Goal: Obtain resource: Download file/media

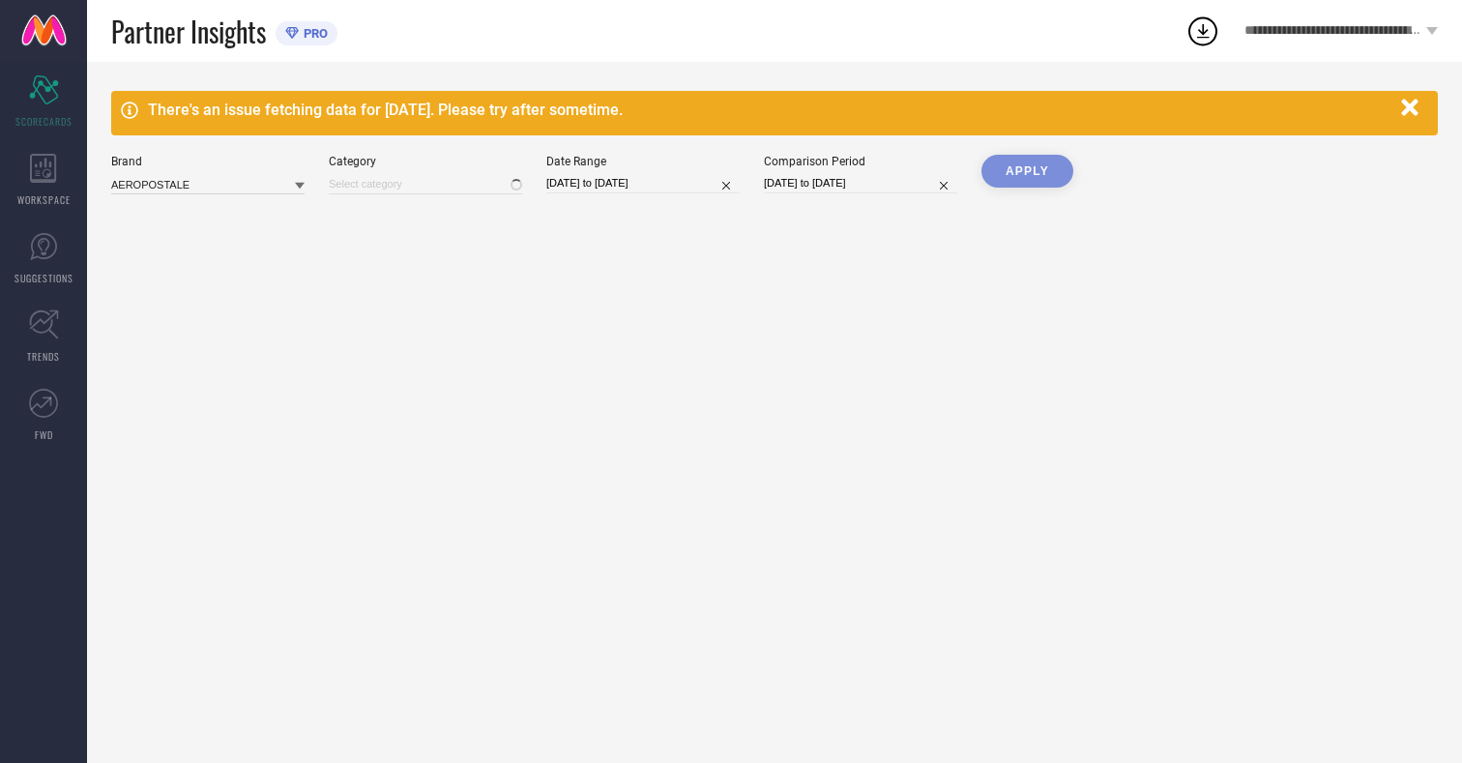
type input "All"
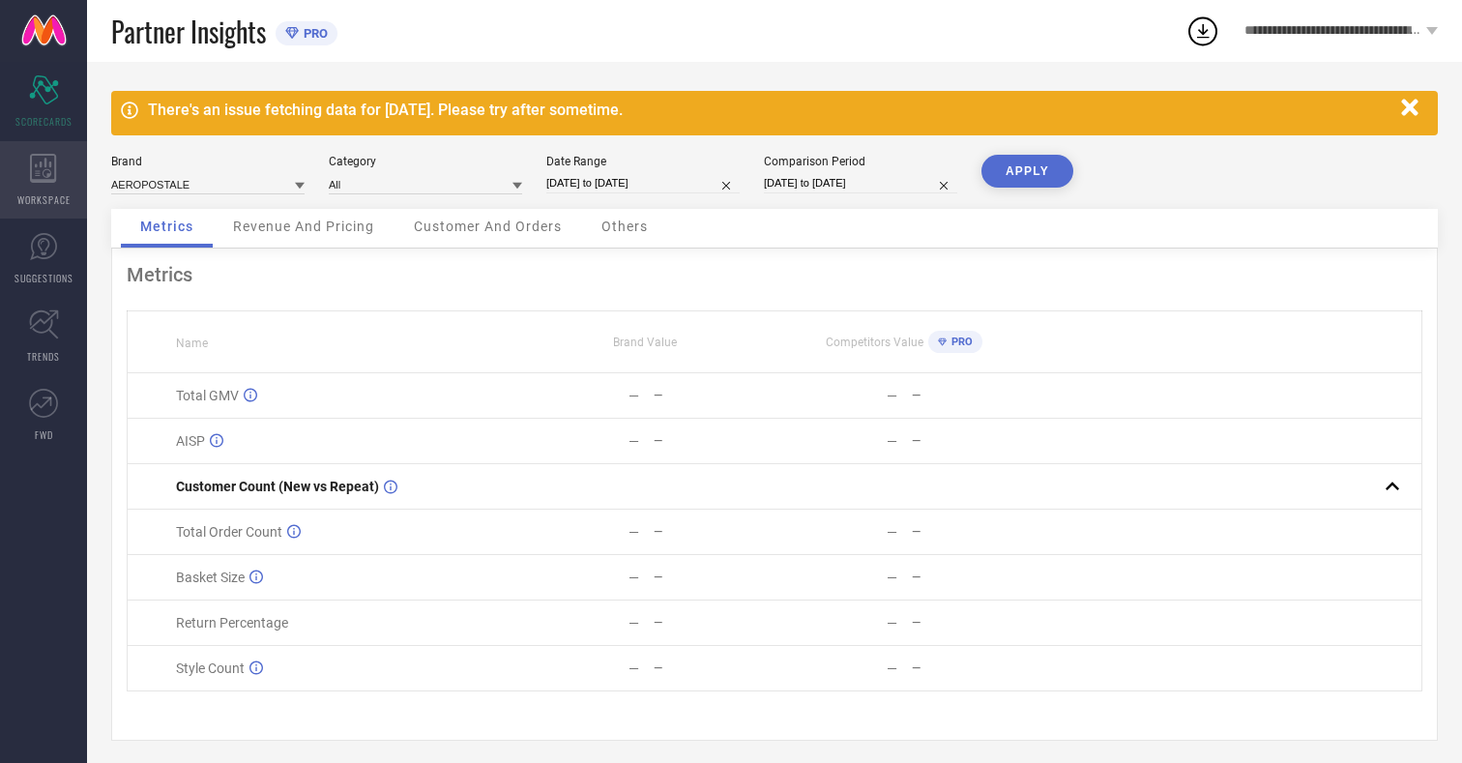
click at [44, 180] on icon at bounding box center [43, 168] width 26 height 29
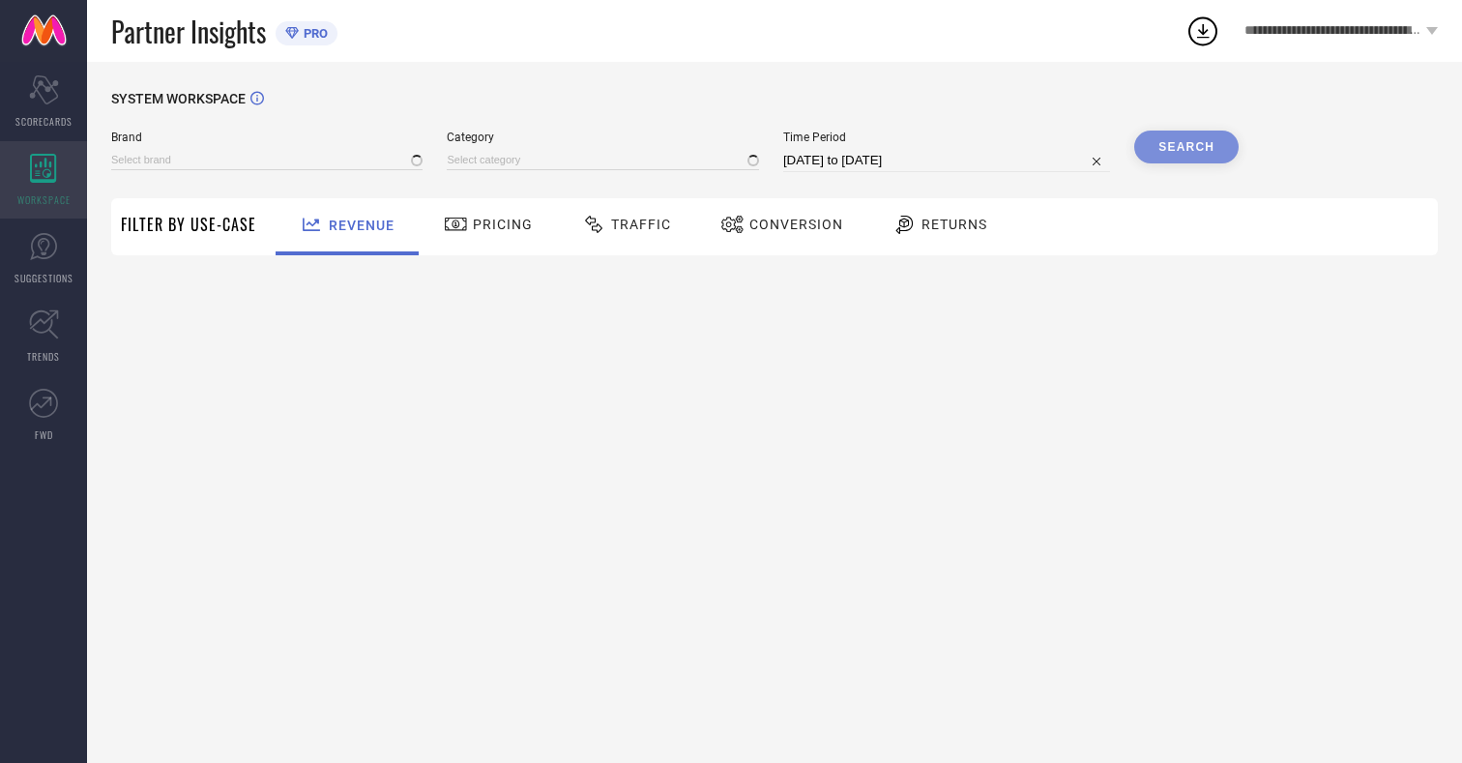
type input "AEROPOSTALE"
type input "All"
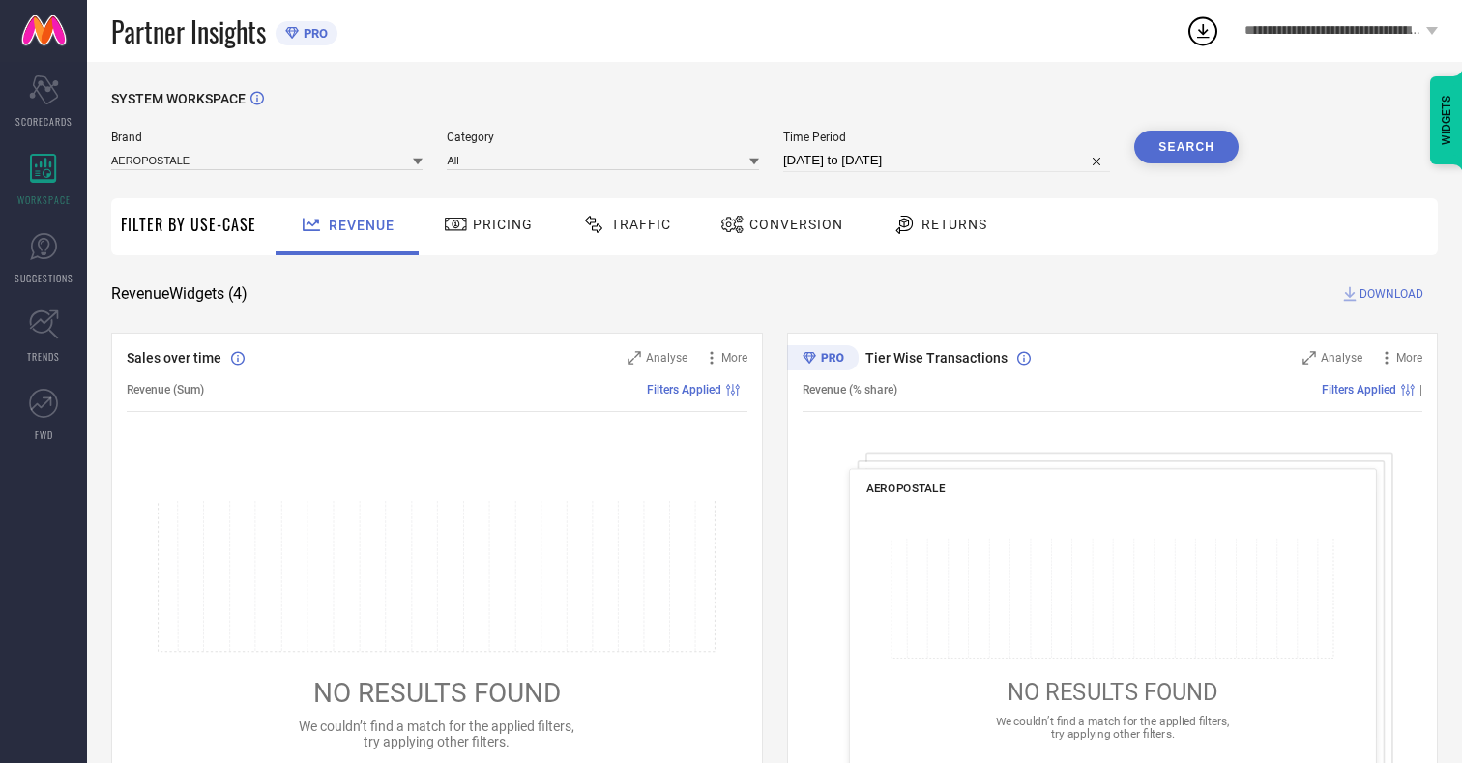
click at [790, 224] on span "Conversion" at bounding box center [796, 224] width 94 height 15
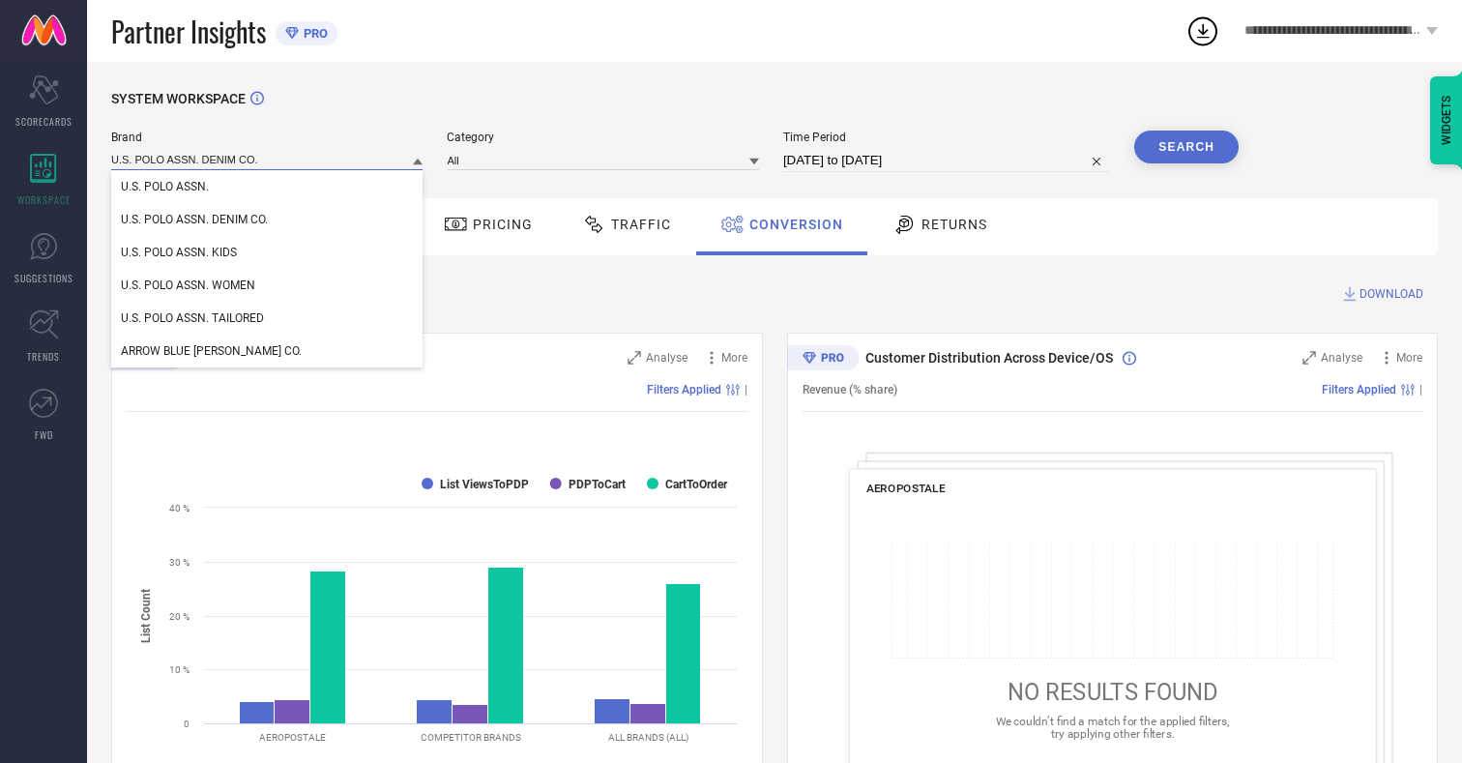
type input "U.S. POLO ASSN. DENIM CO."
click at [194, 220] on span "U.S. POLO ASSN. DENIM CO." at bounding box center [194, 220] width 147 height 14
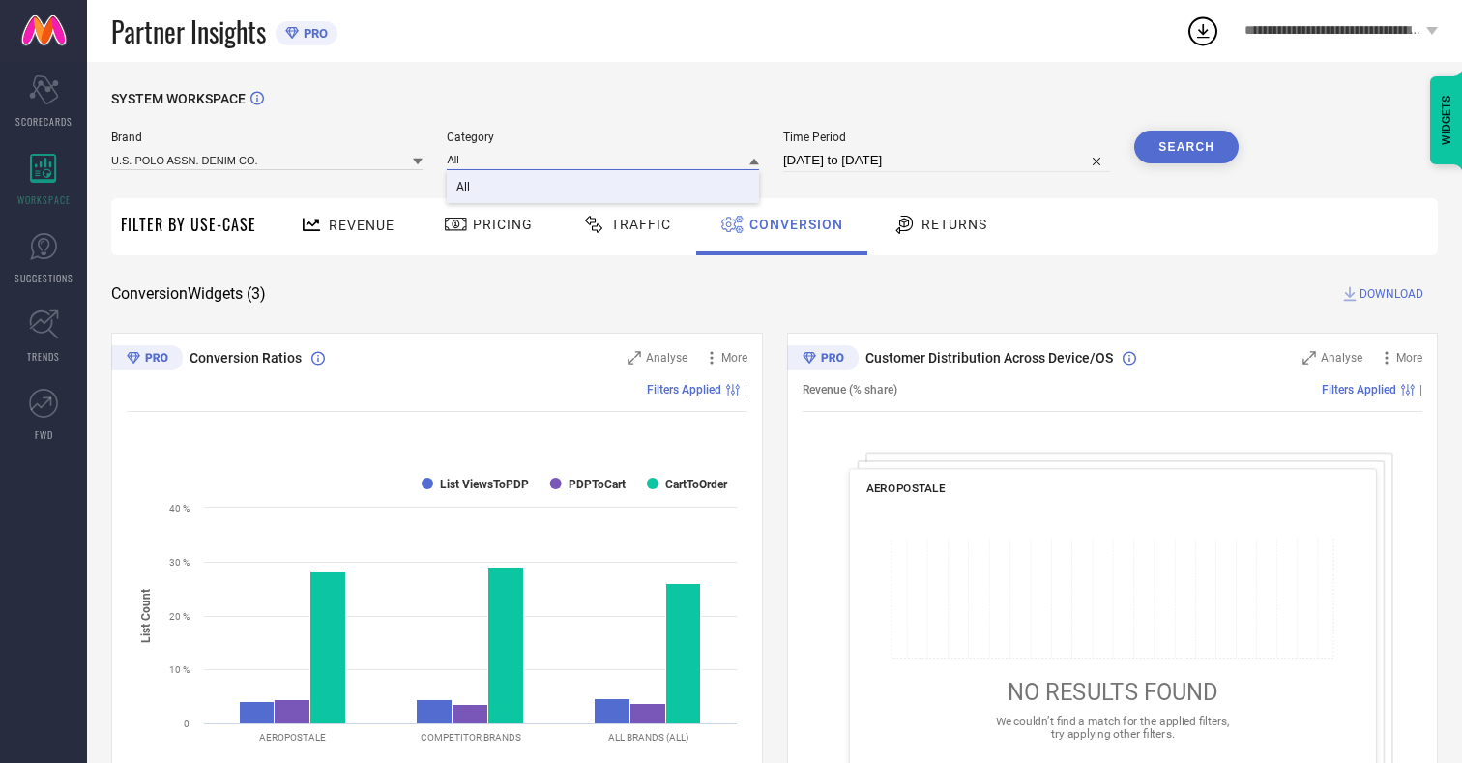
type input "All"
click at [465, 188] on span "All" at bounding box center [463, 187] width 14 height 14
click at [948, 160] on input "[DATE] to [DATE]" at bounding box center [946, 160] width 327 height 23
select select "6"
select select "2025"
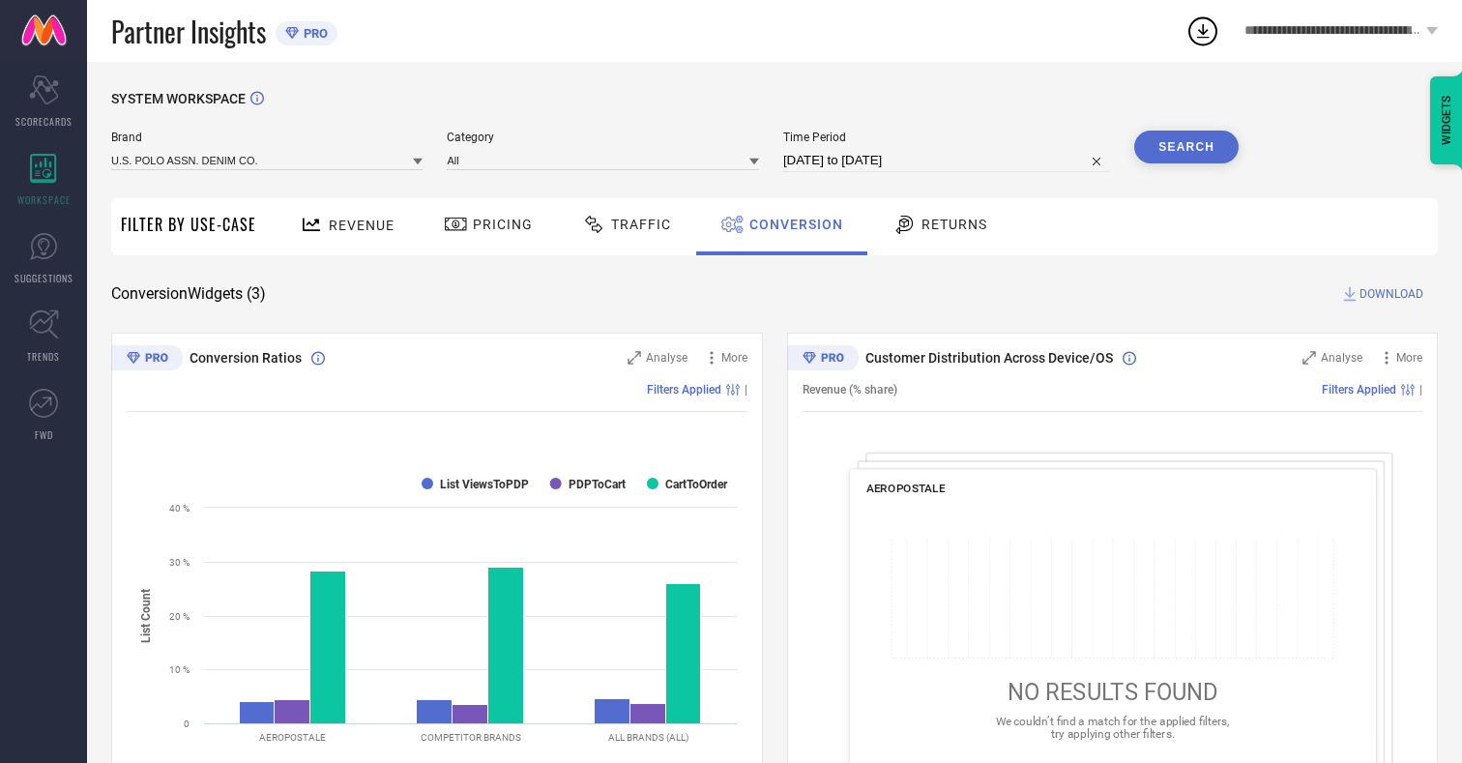
select select "7"
select select "2025"
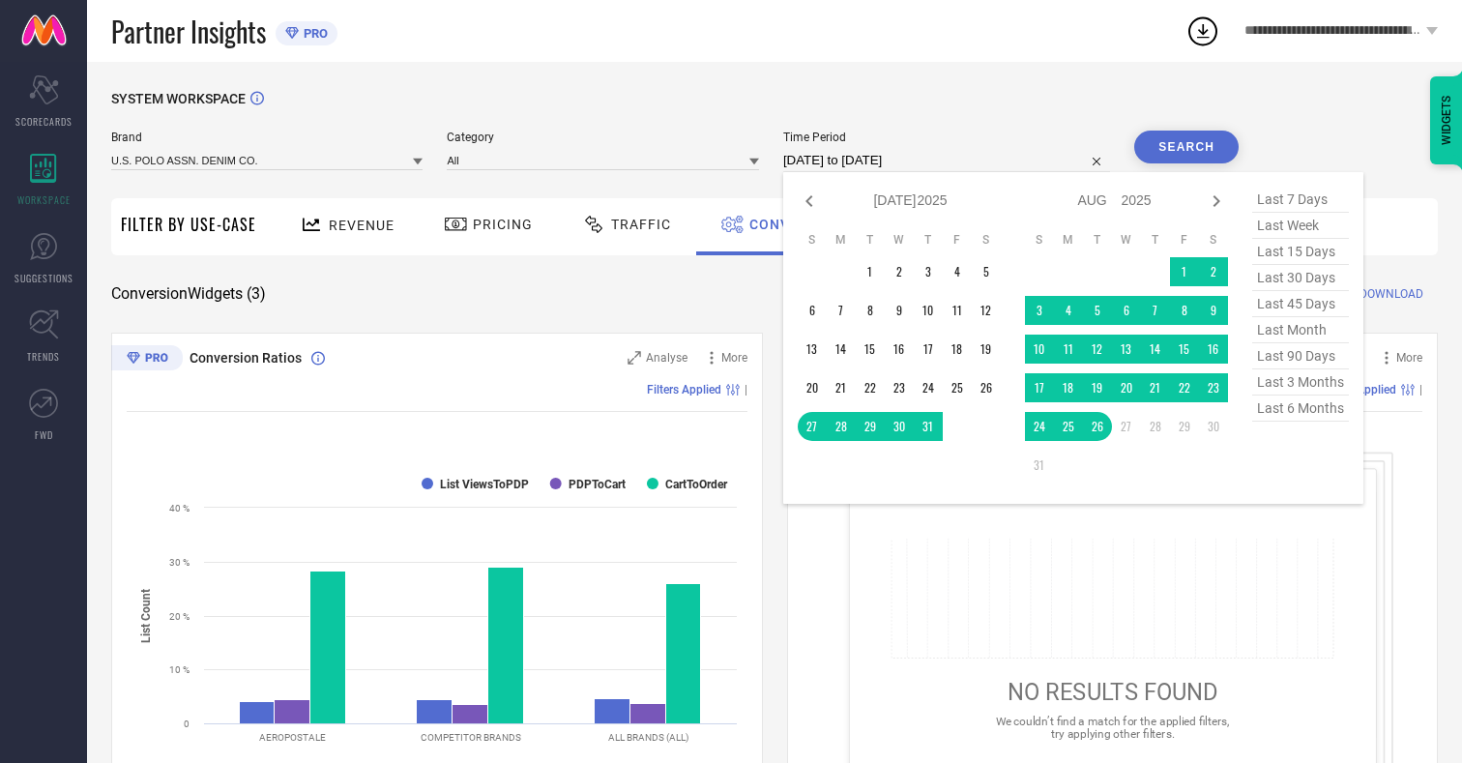
click at [1072, 427] on td "25" at bounding box center [1068, 426] width 29 height 29
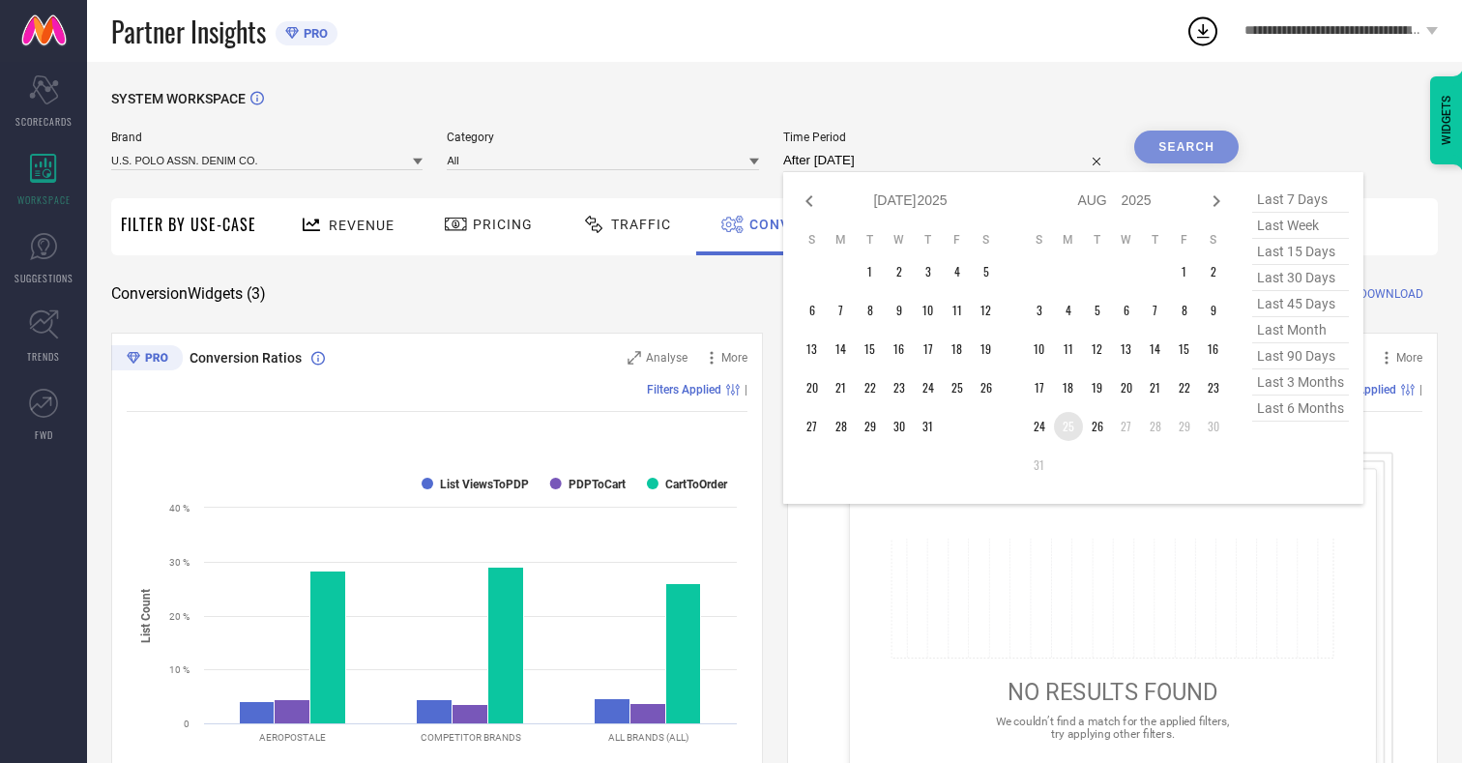
type input "[DATE] to [DATE]"
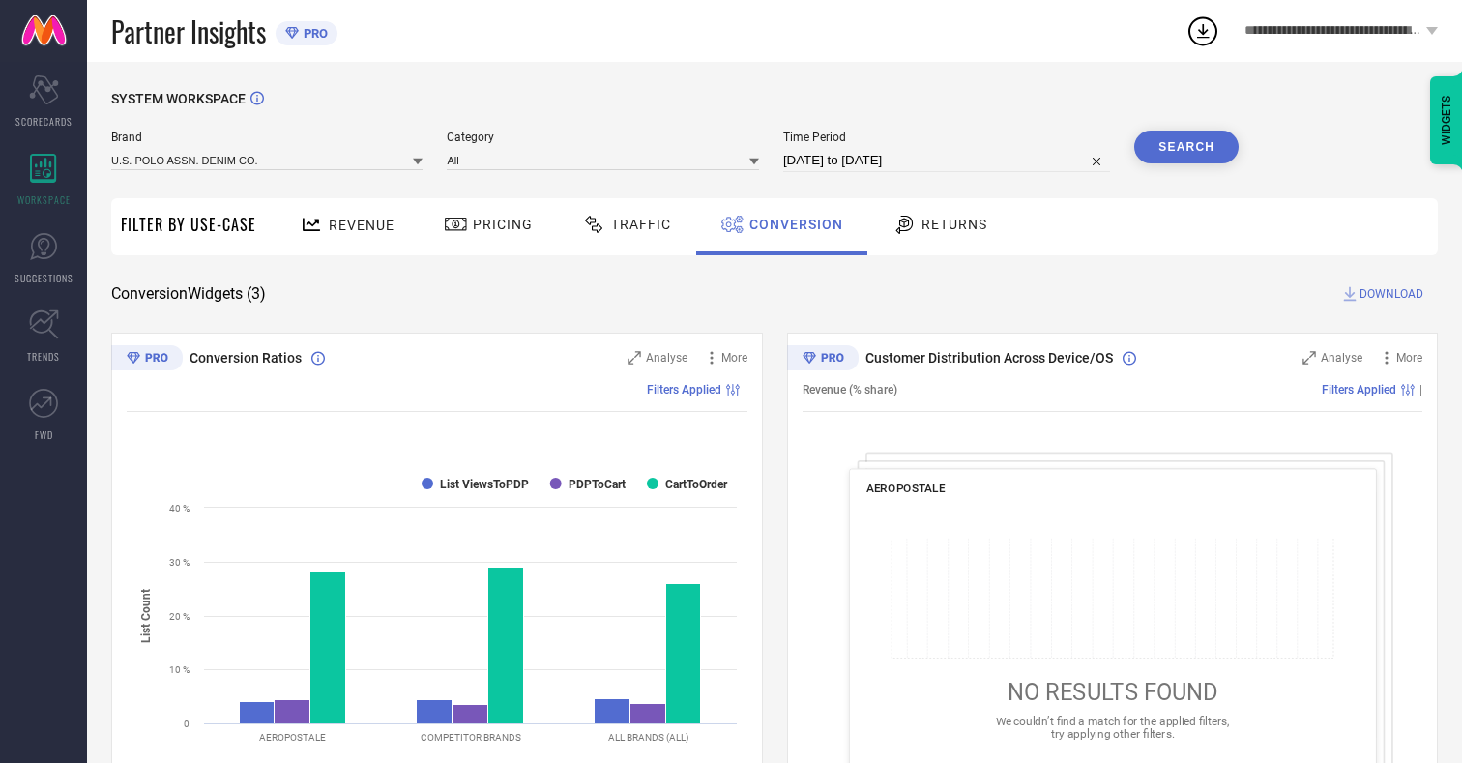
click at [1186, 147] on button "Search" at bounding box center [1186, 147] width 104 height 33
click at [1391, 294] on span "DOWNLOAD" at bounding box center [1391, 293] width 64 height 19
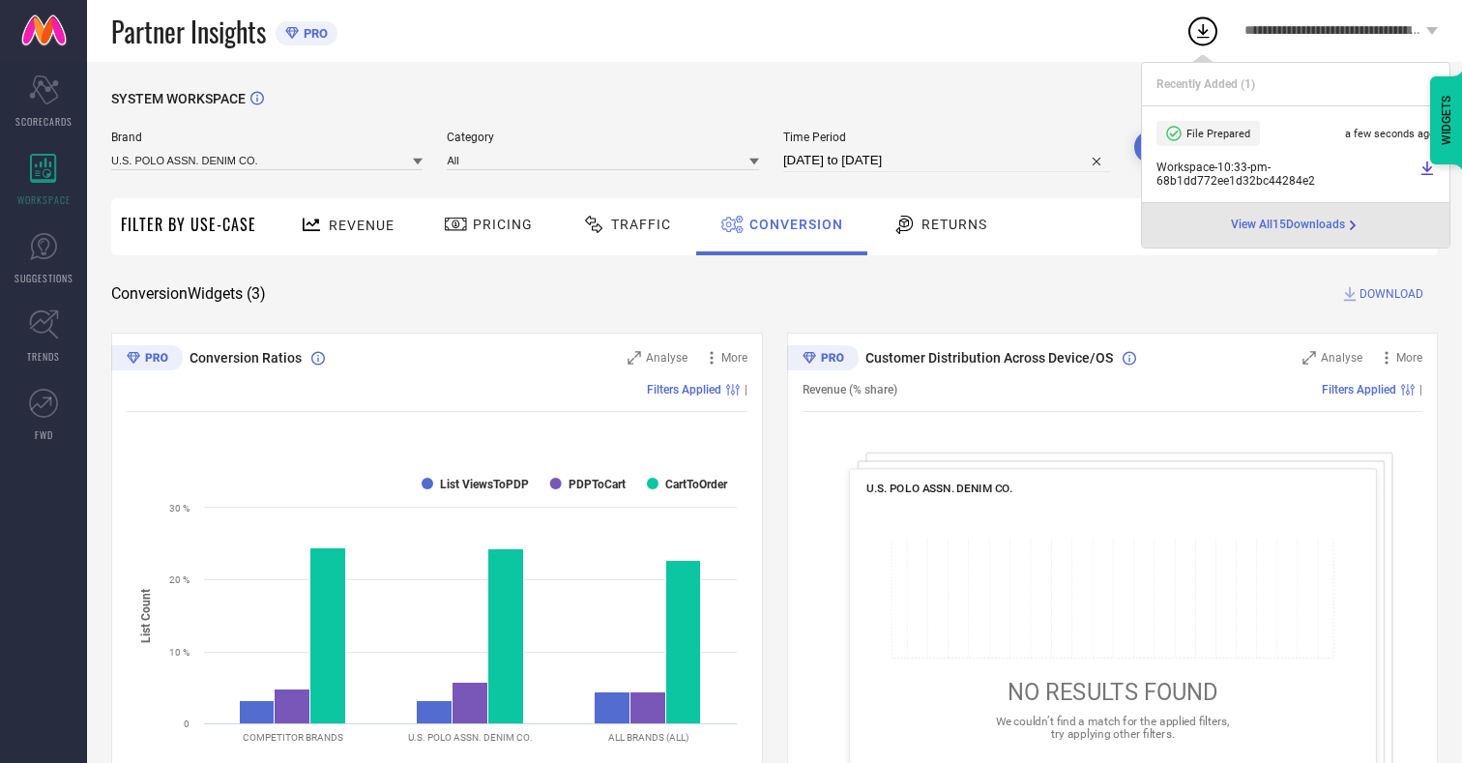
click at [791, 224] on span "Conversion" at bounding box center [796, 224] width 94 height 15
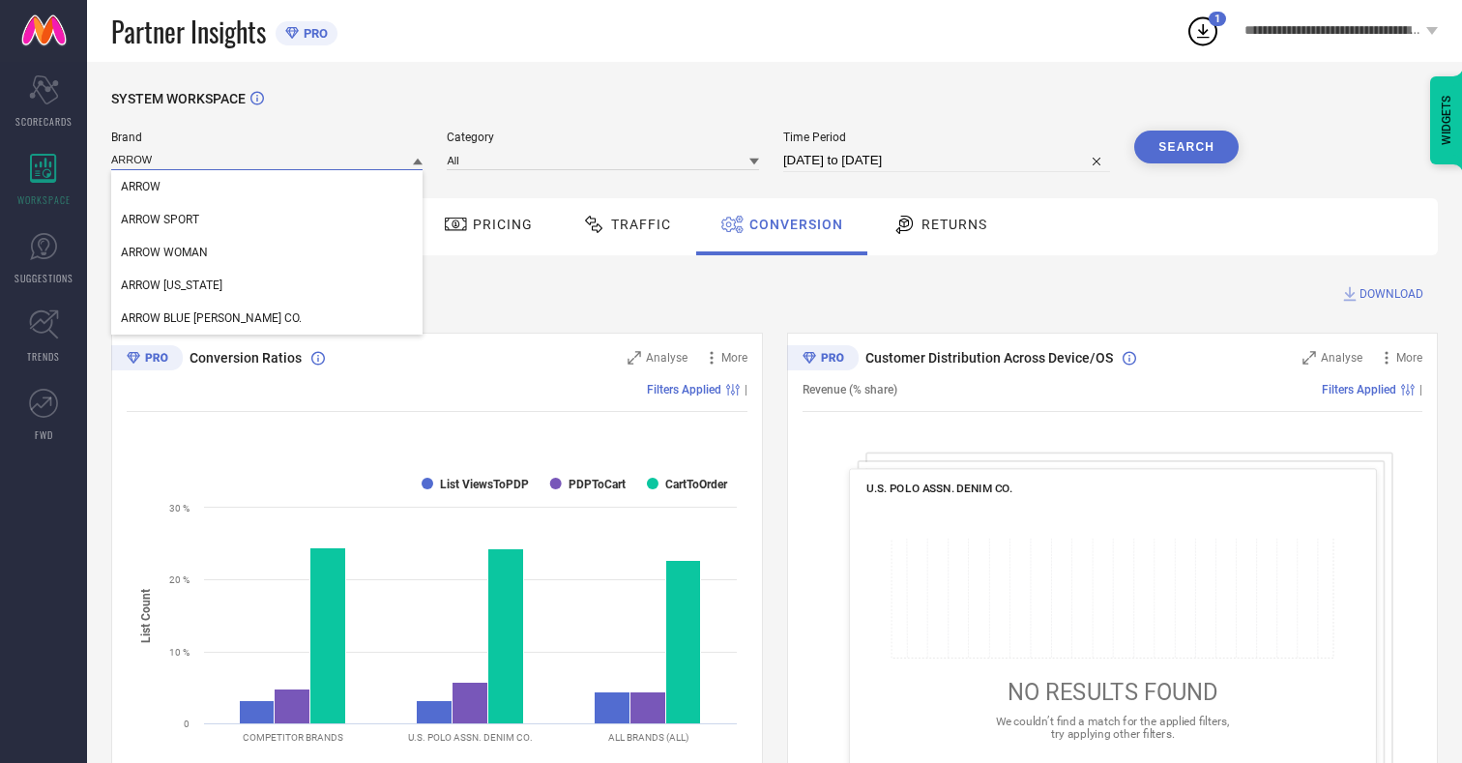
type input "ARROW"
click at [140, 188] on span "ARROW" at bounding box center [141, 187] width 40 height 14
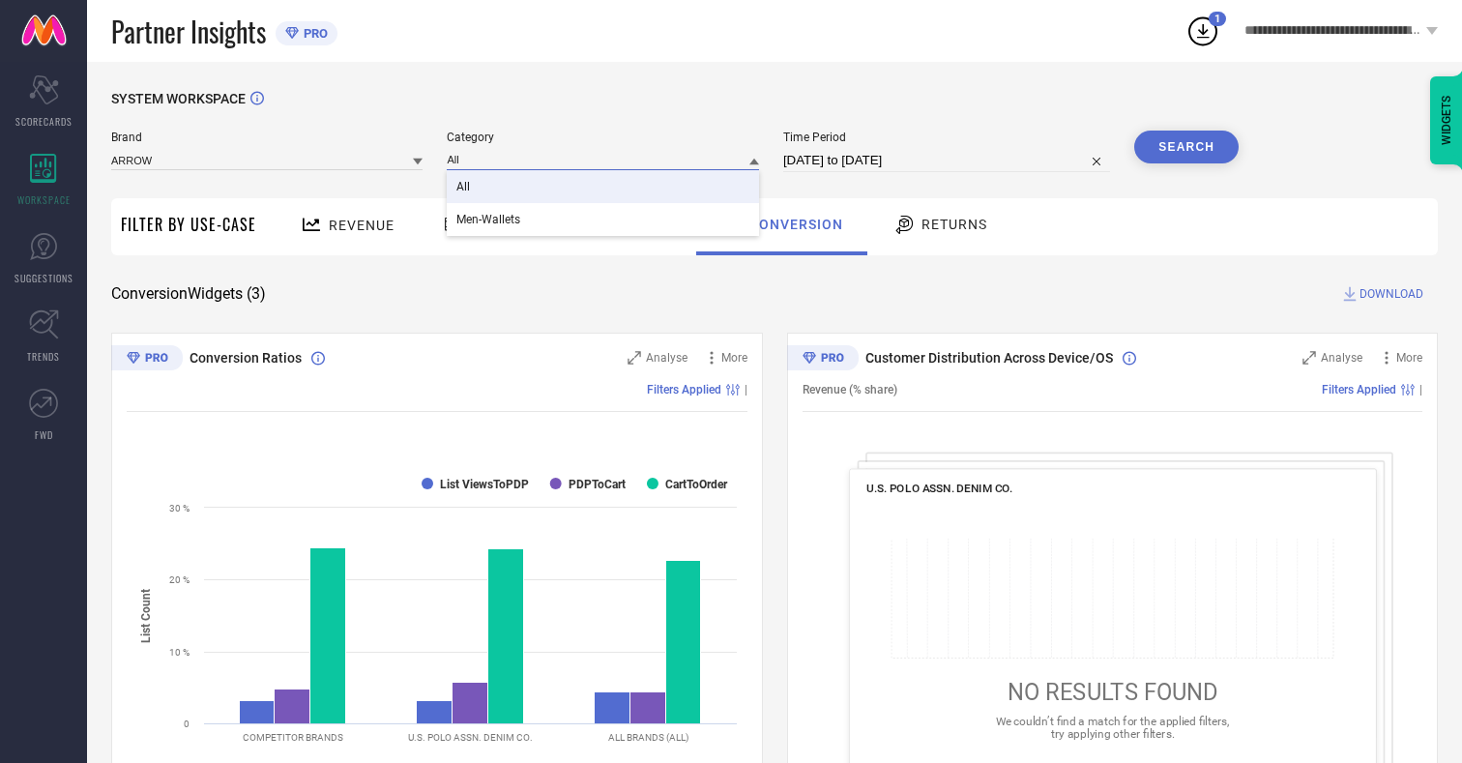
type input "All"
click at [465, 188] on span "All" at bounding box center [463, 187] width 14 height 14
click at [1186, 147] on button "Search" at bounding box center [1186, 147] width 104 height 33
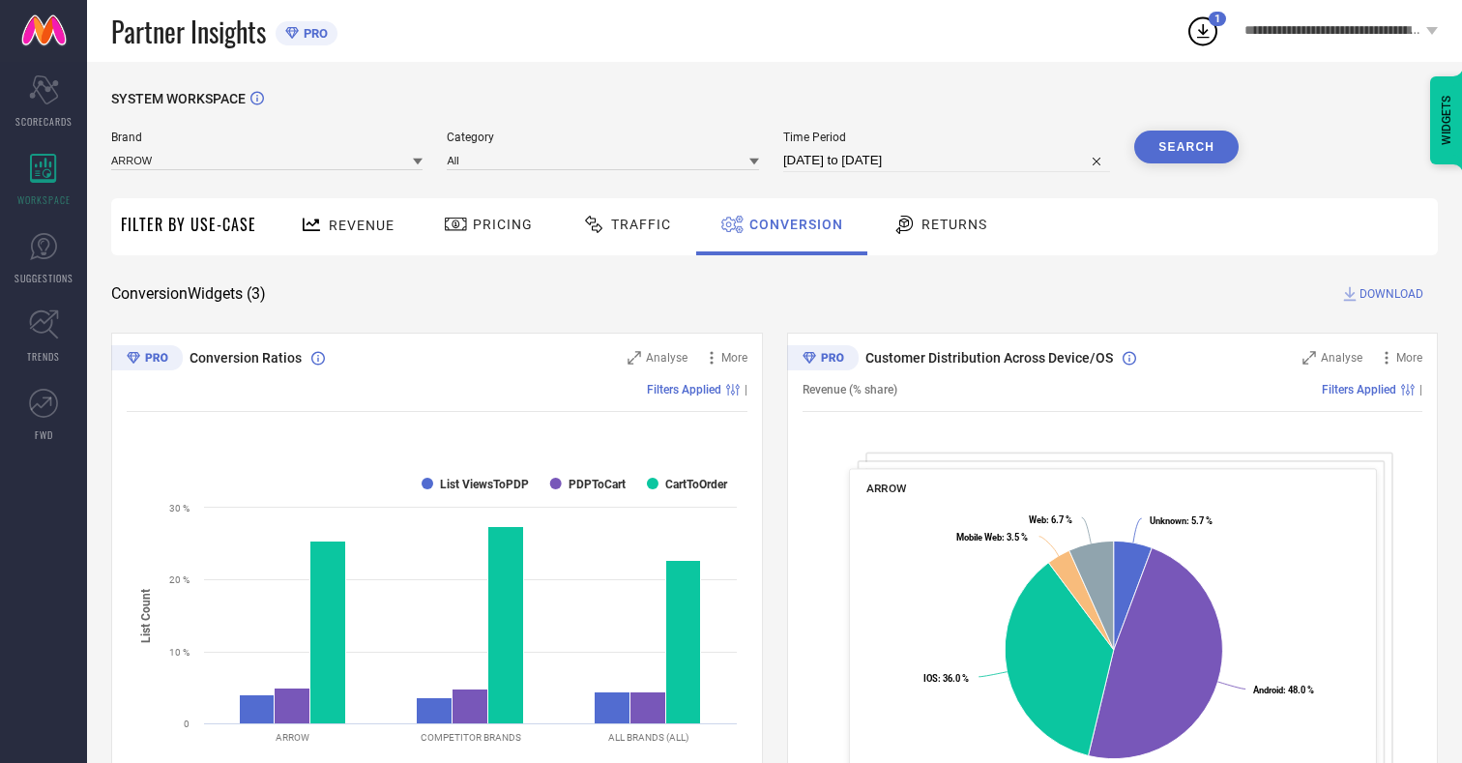
click at [1391, 294] on span "DOWNLOAD" at bounding box center [1391, 293] width 64 height 19
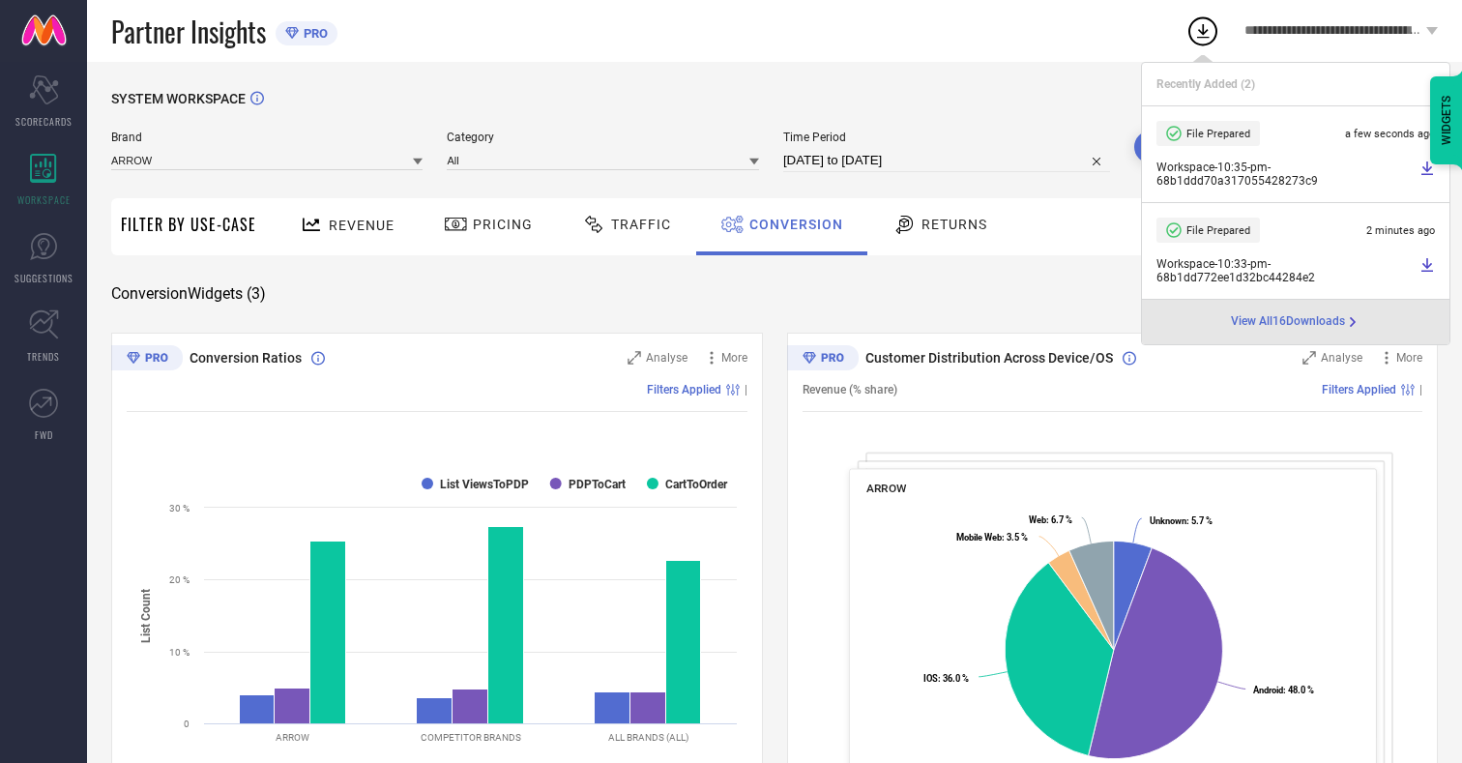
click at [791, 224] on span "Conversion" at bounding box center [796, 224] width 94 height 15
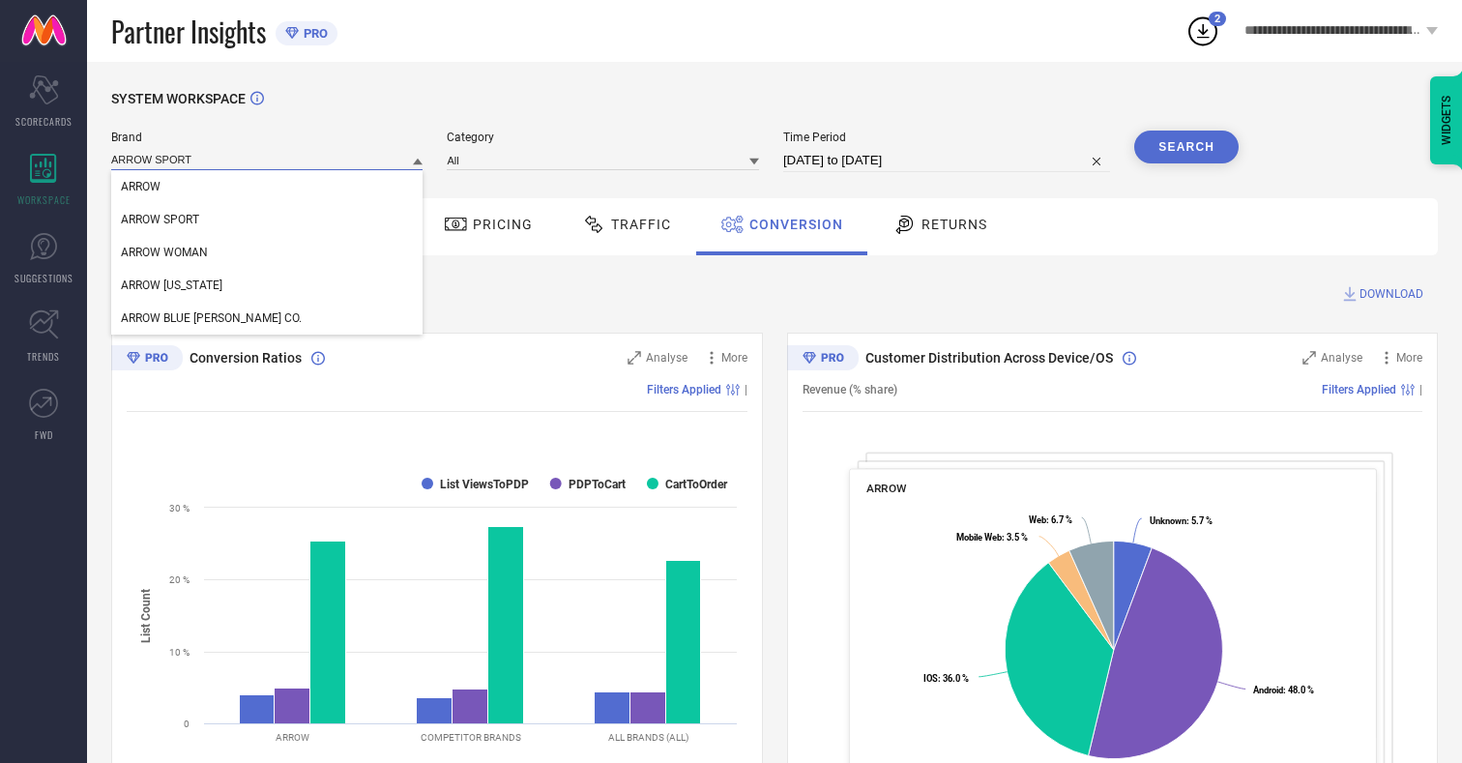
type input "ARROW SPORT"
click at [160, 220] on span "ARROW SPORT" at bounding box center [160, 220] width 78 height 14
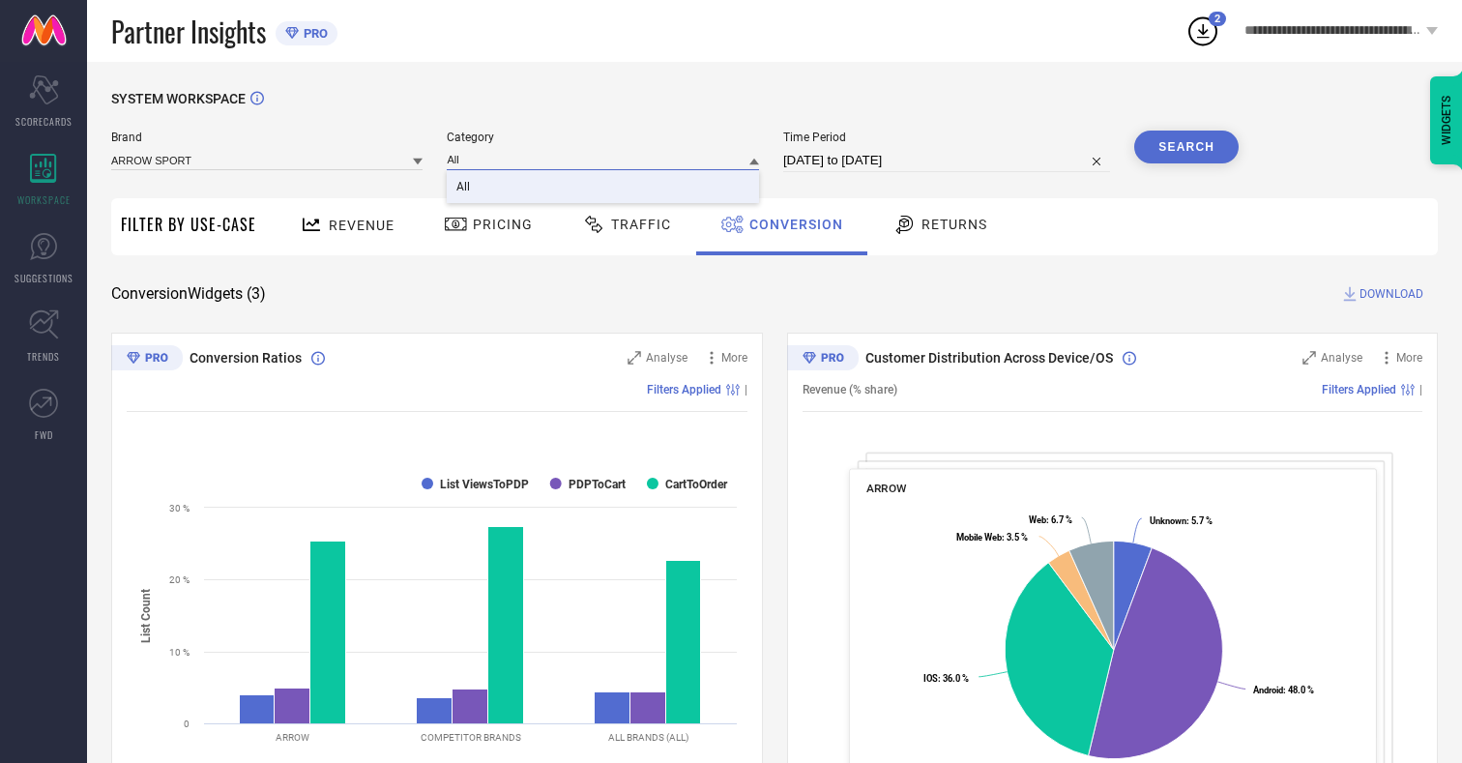
type input "All"
click at [465, 188] on span "All" at bounding box center [463, 187] width 14 height 14
click at [1186, 147] on button "Search" at bounding box center [1186, 147] width 104 height 33
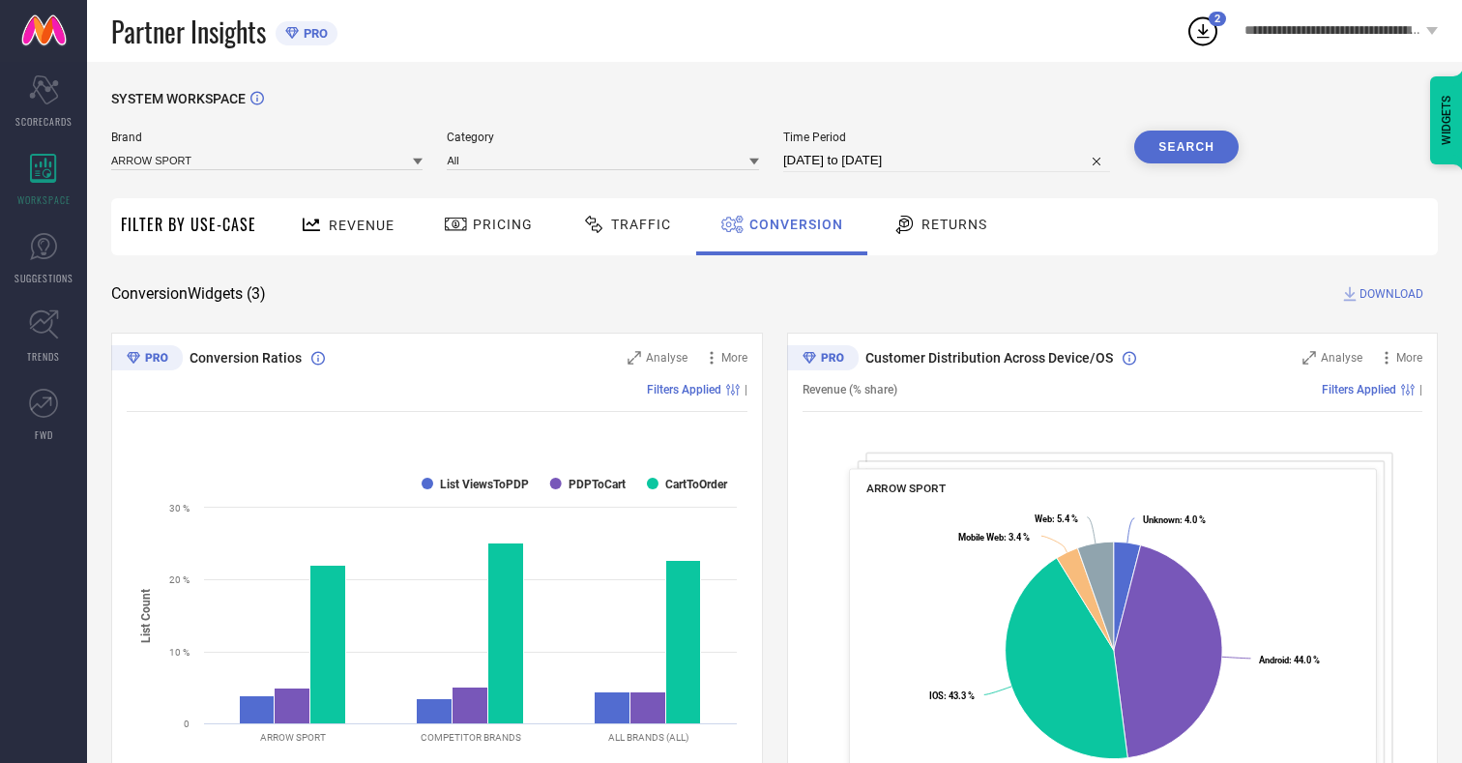
click at [1391, 294] on span "DOWNLOAD" at bounding box center [1391, 293] width 64 height 19
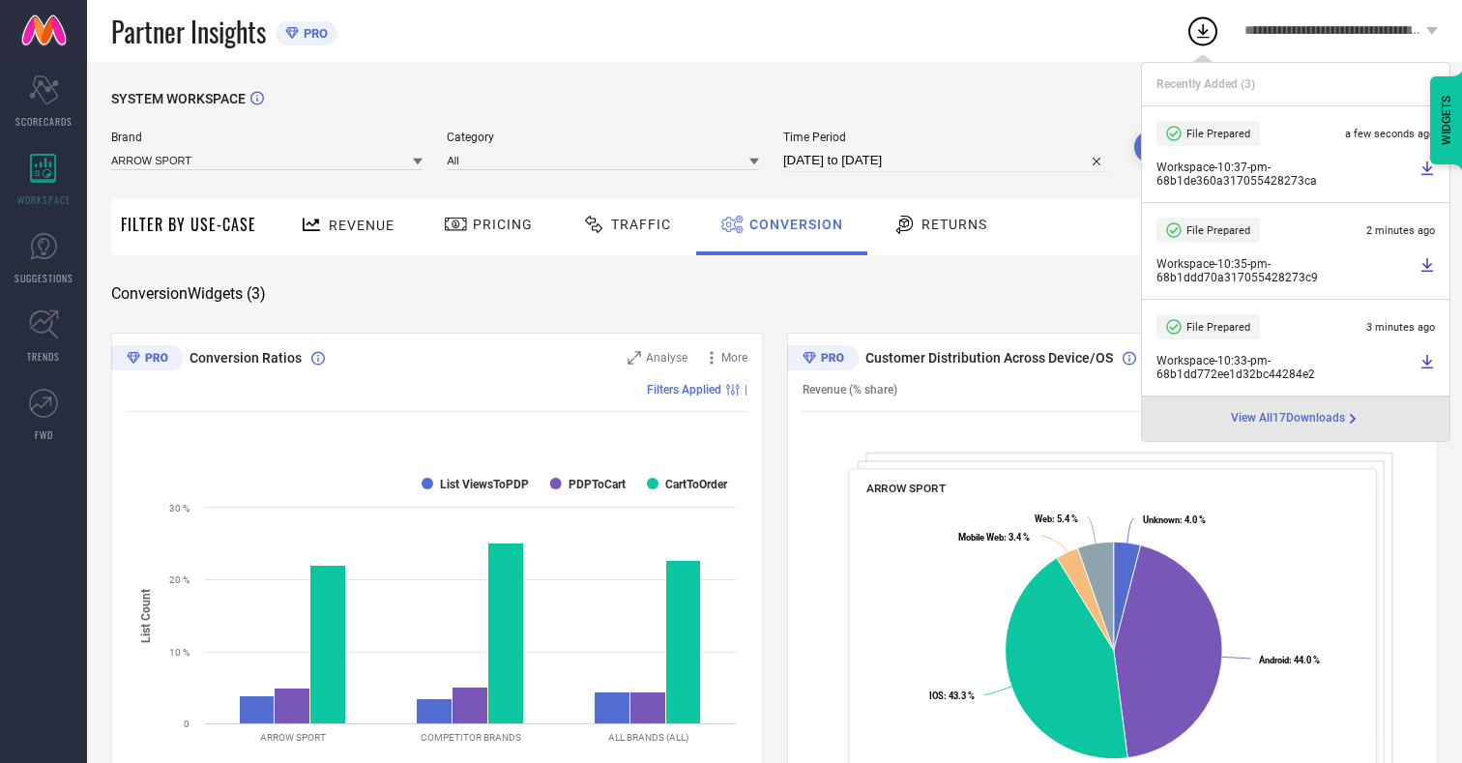
click at [791, 224] on span "Conversion" at bounding box center [796, 224] width 94 height 15
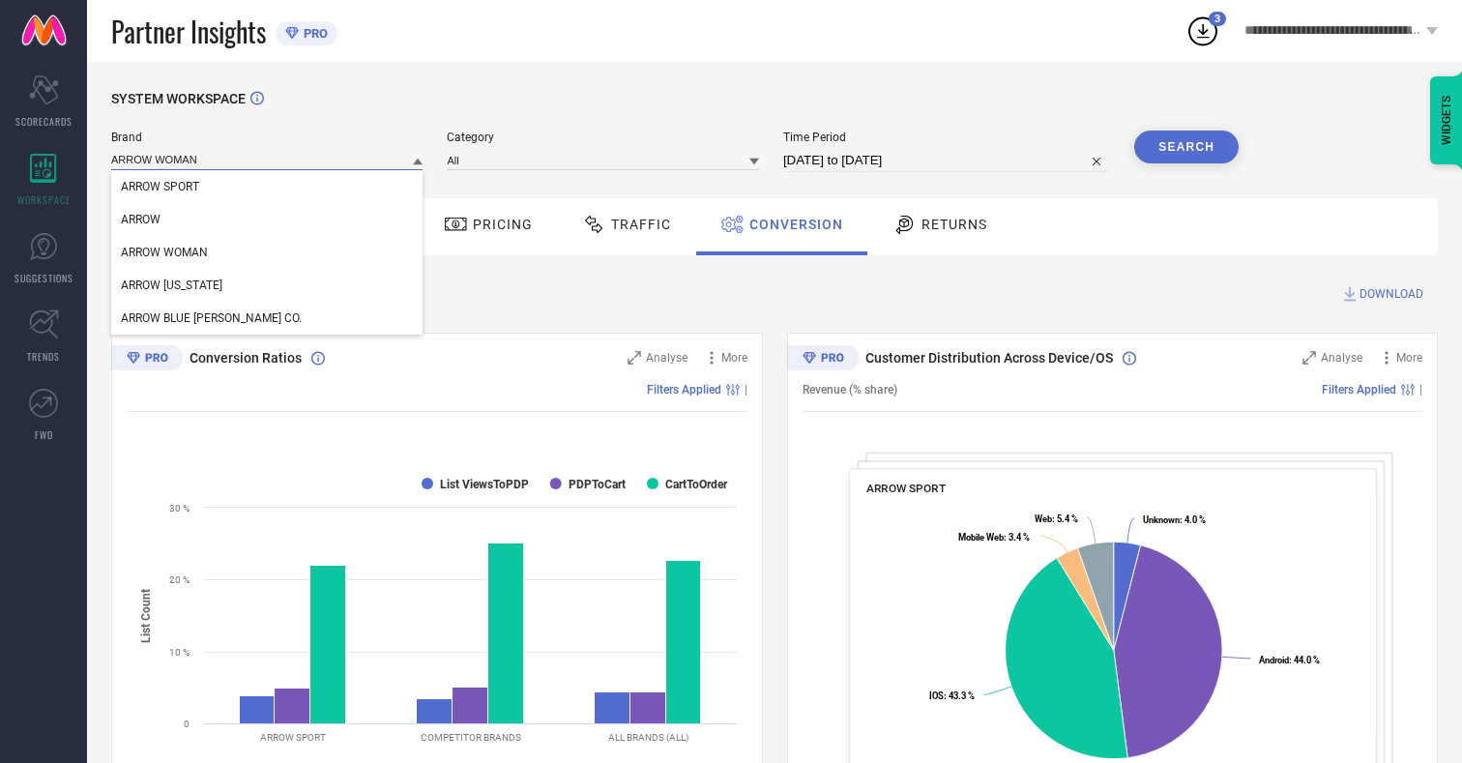
type input "ARROW WOMAN"
click at [164, 253] on span "ARROW WOMAN" at bounding box center [164, 253] width 87 height 14
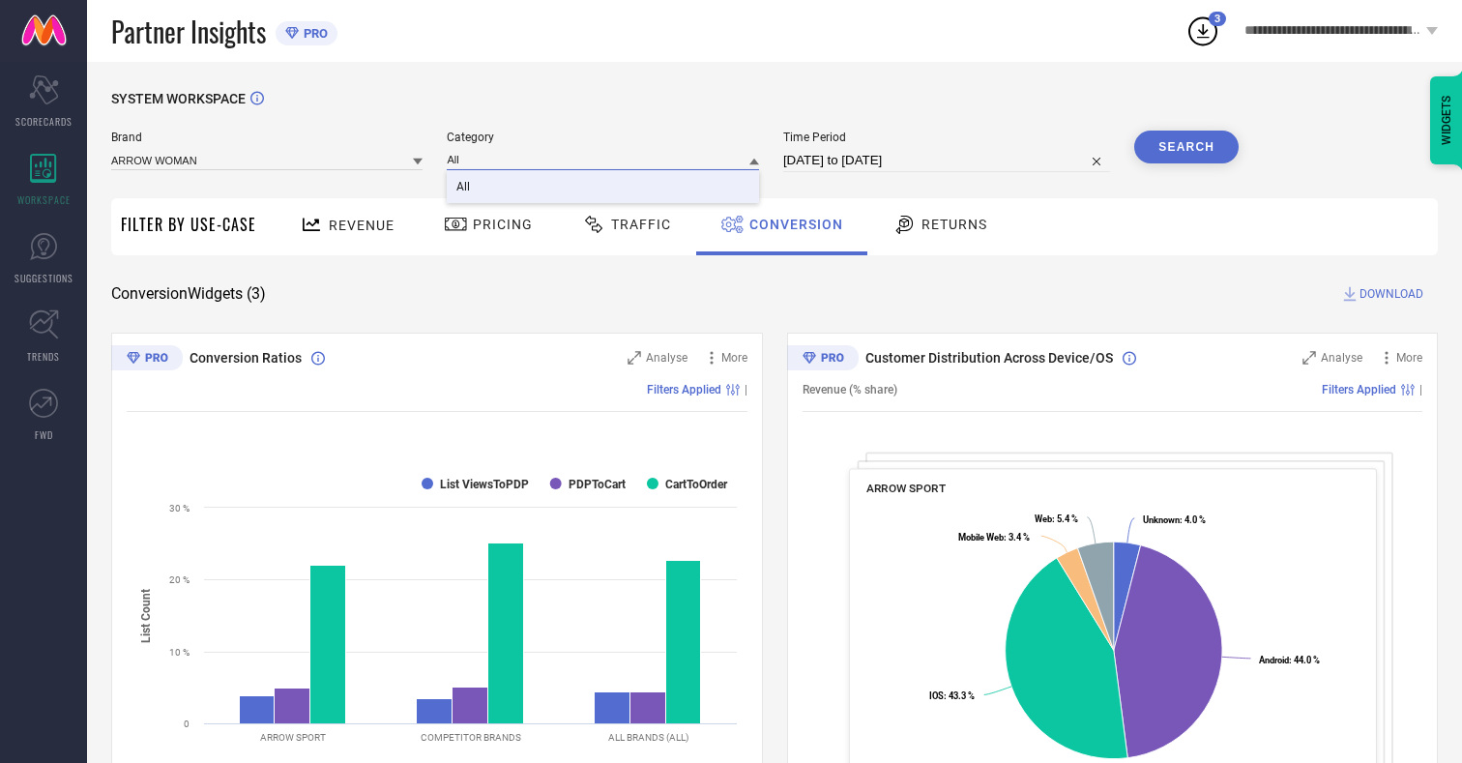
type input "All"
click at [465, 188] on span "All" at bounding box center [463, 187] width 14 height 14
click at [1186, 147] on button "Search" at bounding box center [1186, 147] width 104 height 33
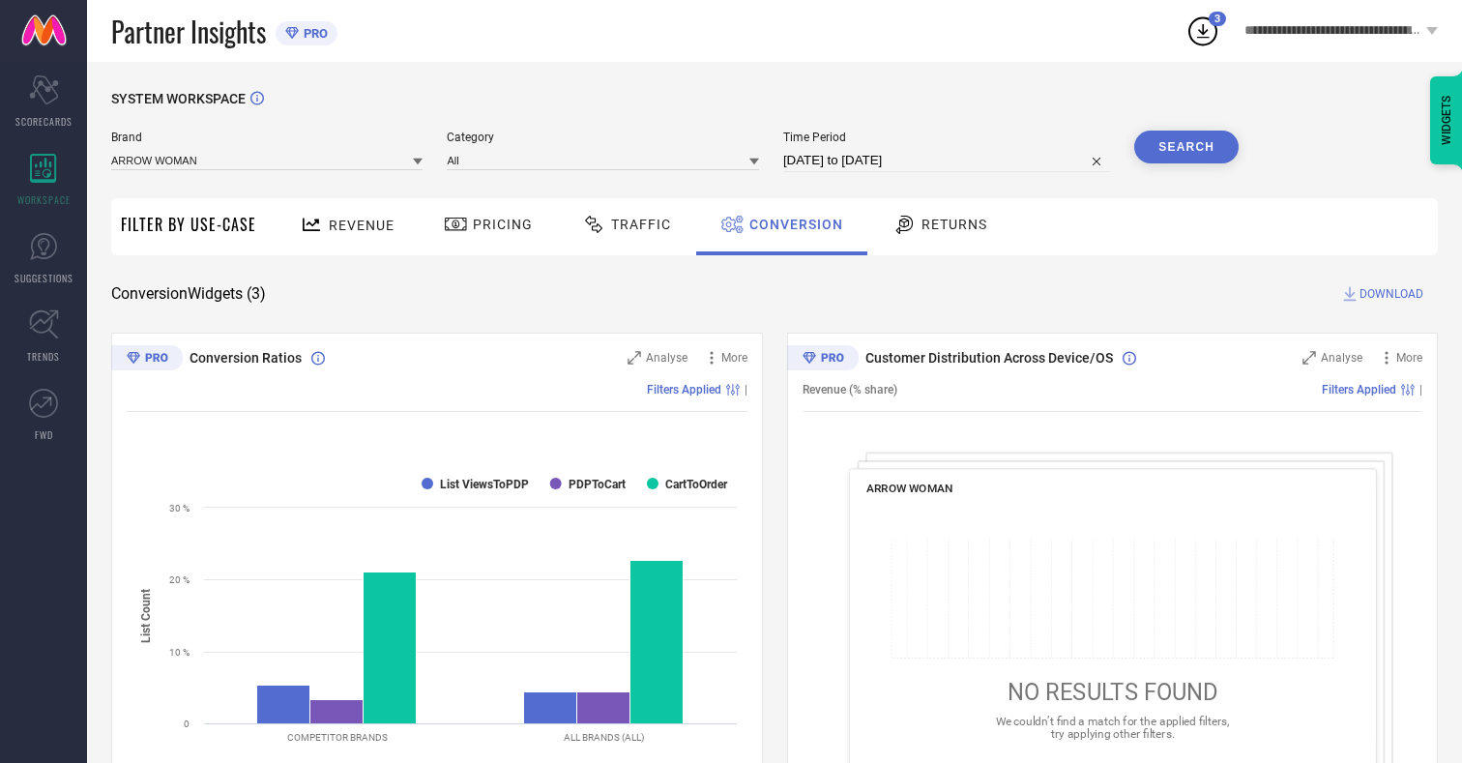
click at [1391, 294] on span "DOWNLOAD" at bounding box center [1391, 293] width 64 height 19
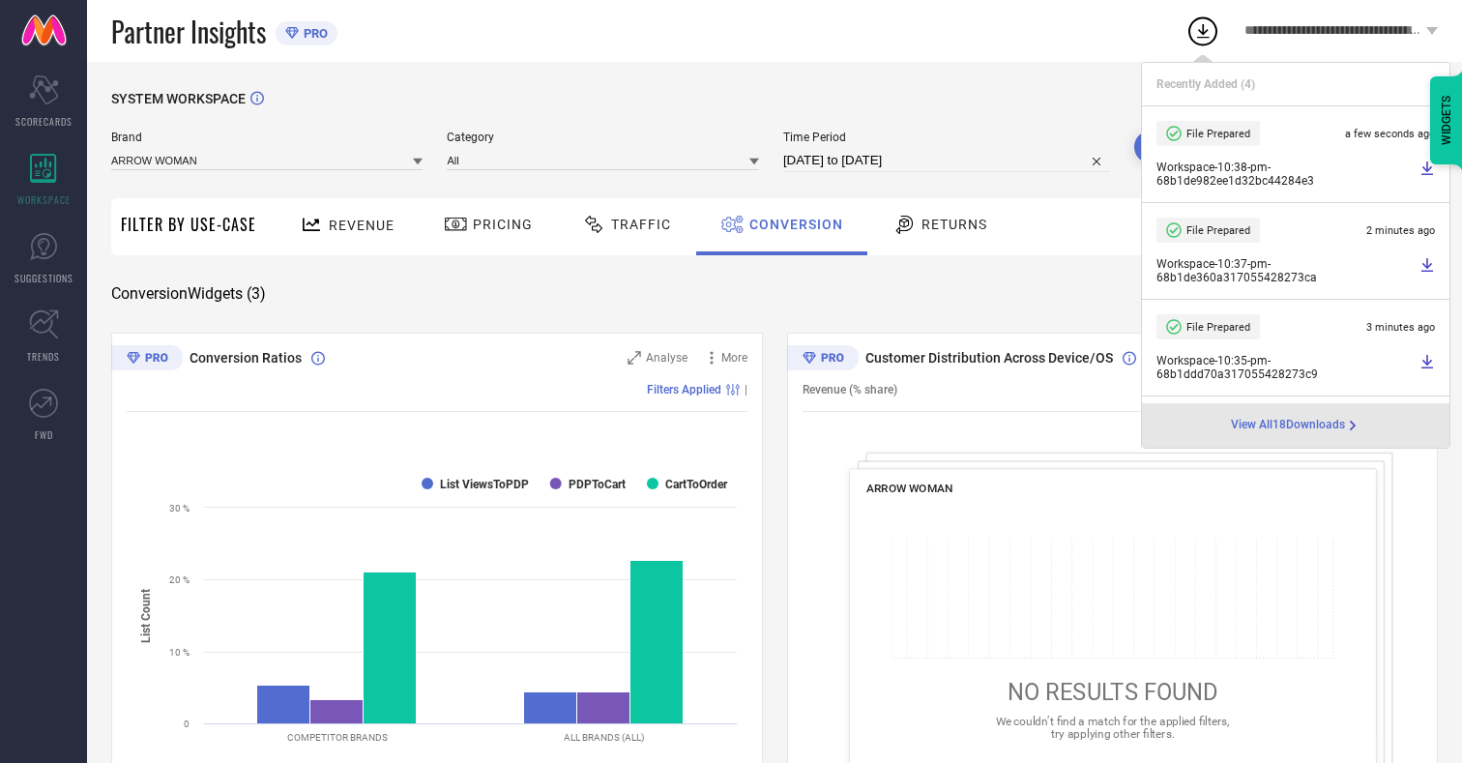
click at [791, 224] on span "Conversion" at bounding box center [796, 224] width 94 height 15
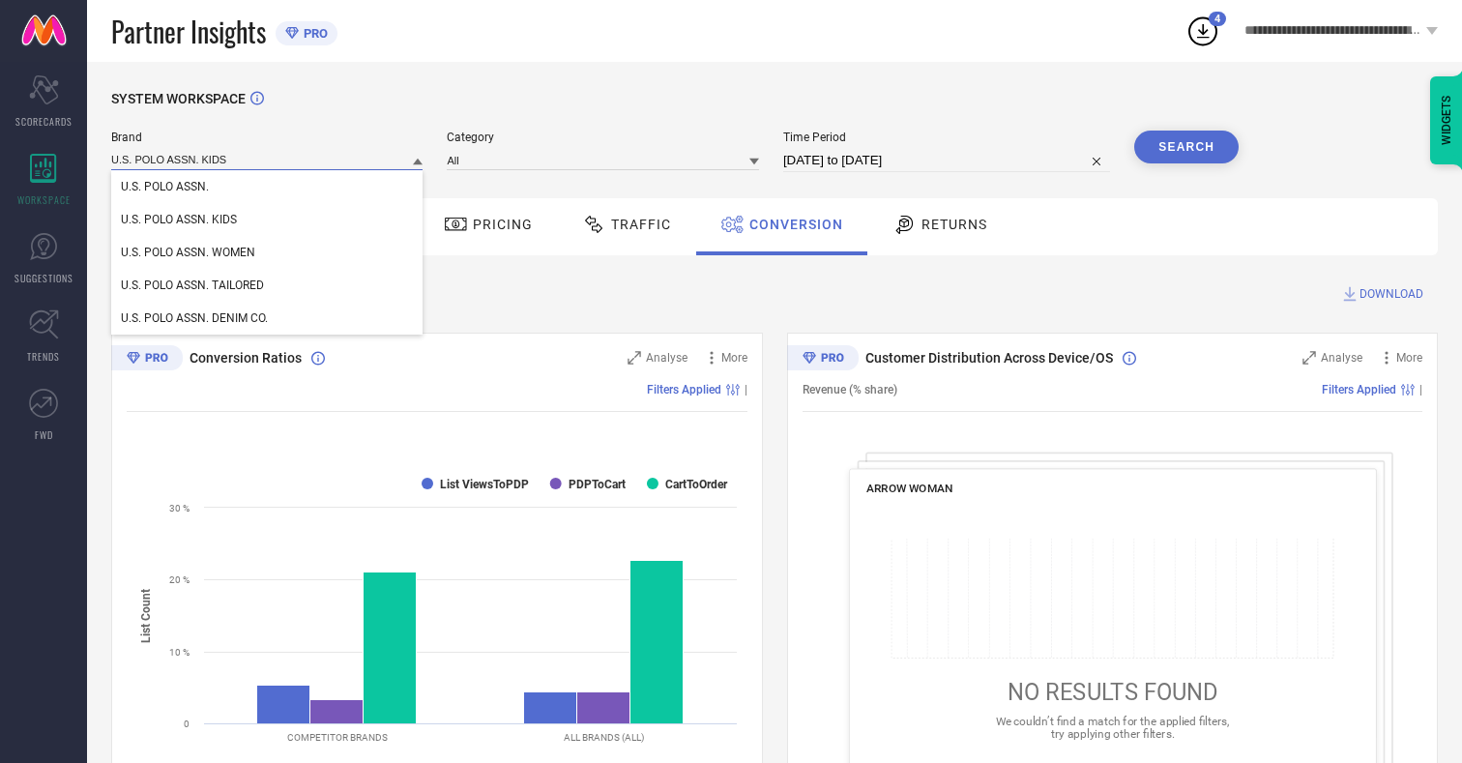
type input "U.S. POLO ASSN. KIDS"
click at [178, 220] on span "U.S. POLO ASSN. KIDS" at bounding box center [179, 220] width 116 height 14
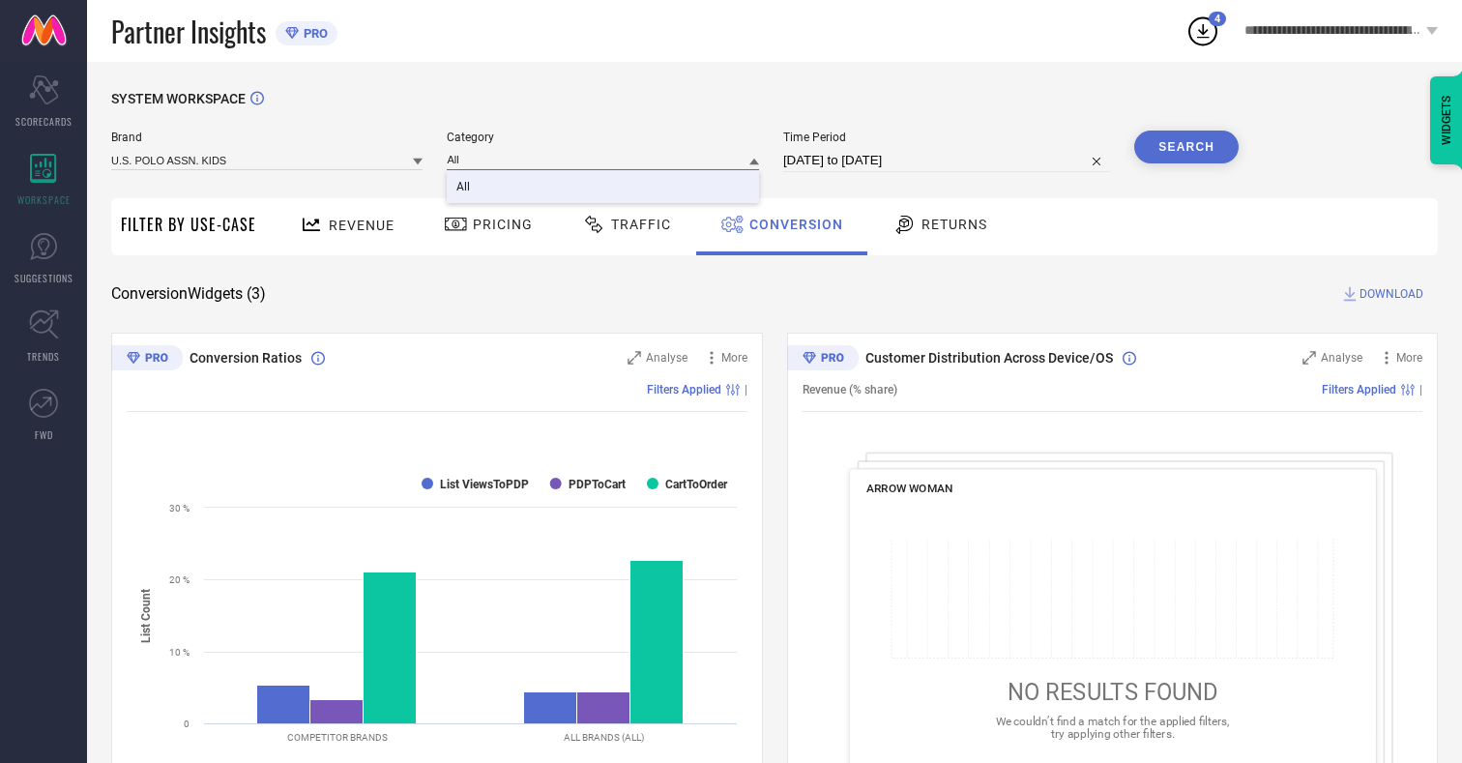
type input "All"
click at [465, 188] on span "All" at bounding box center [463, 187] width 14 height 14
click at [1186, 147] on button "Search" at bounding box center [1186, 147] width 104 height 33
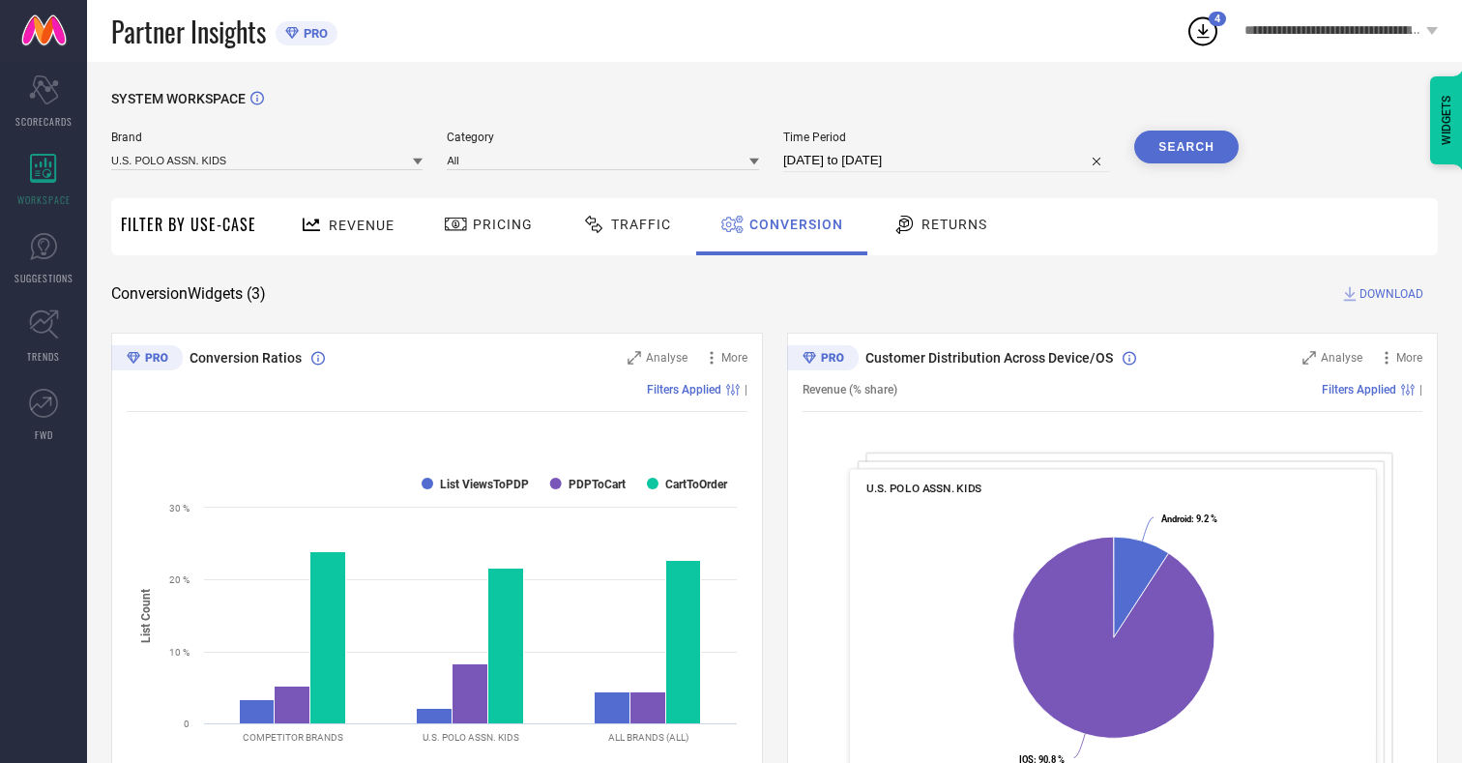
click at [1391, 294] on span "DOWNLOAD" at bounding box center [1391, 293] width 64 height 19
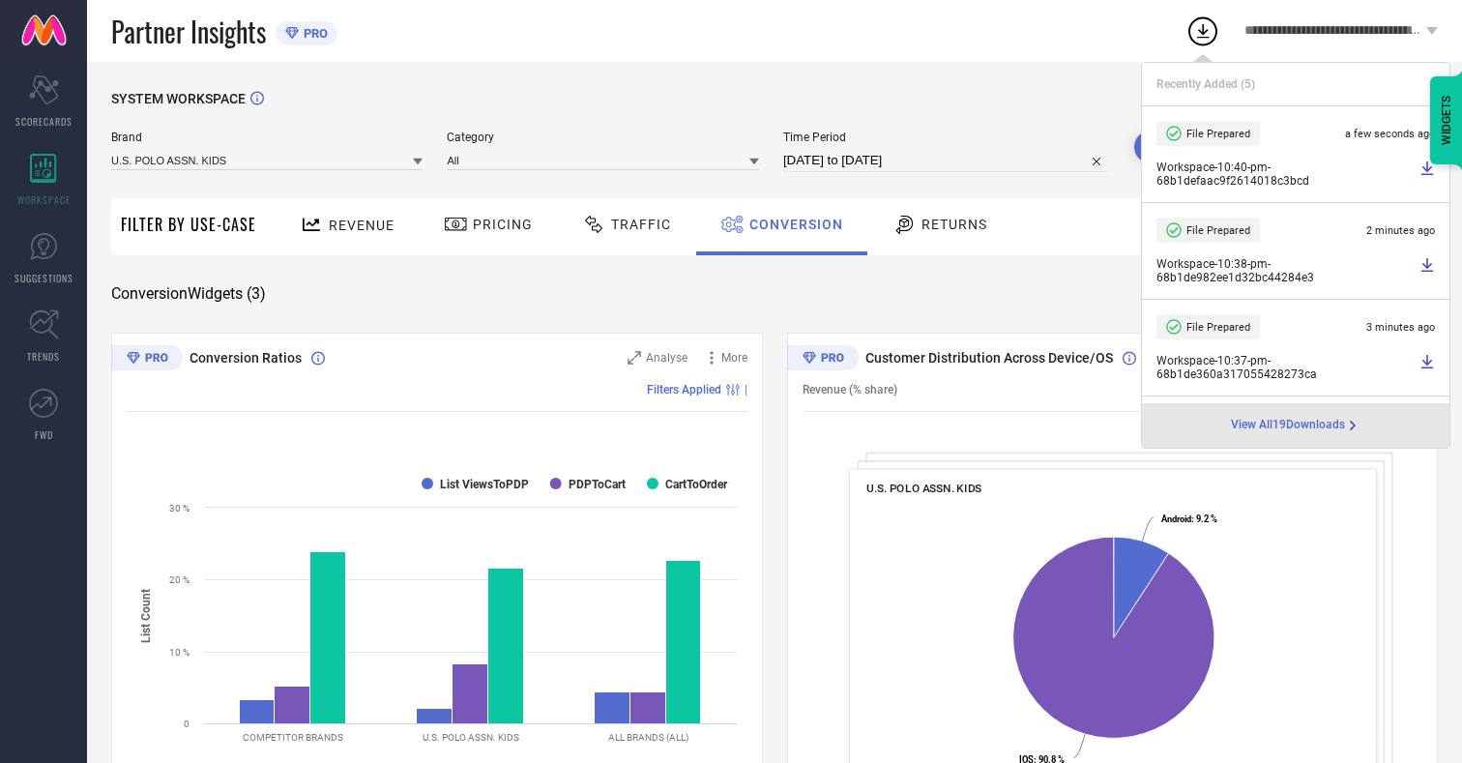
click at [791, 224] on span "Conversion" at bounding box center [796, 224] width 94 height 15
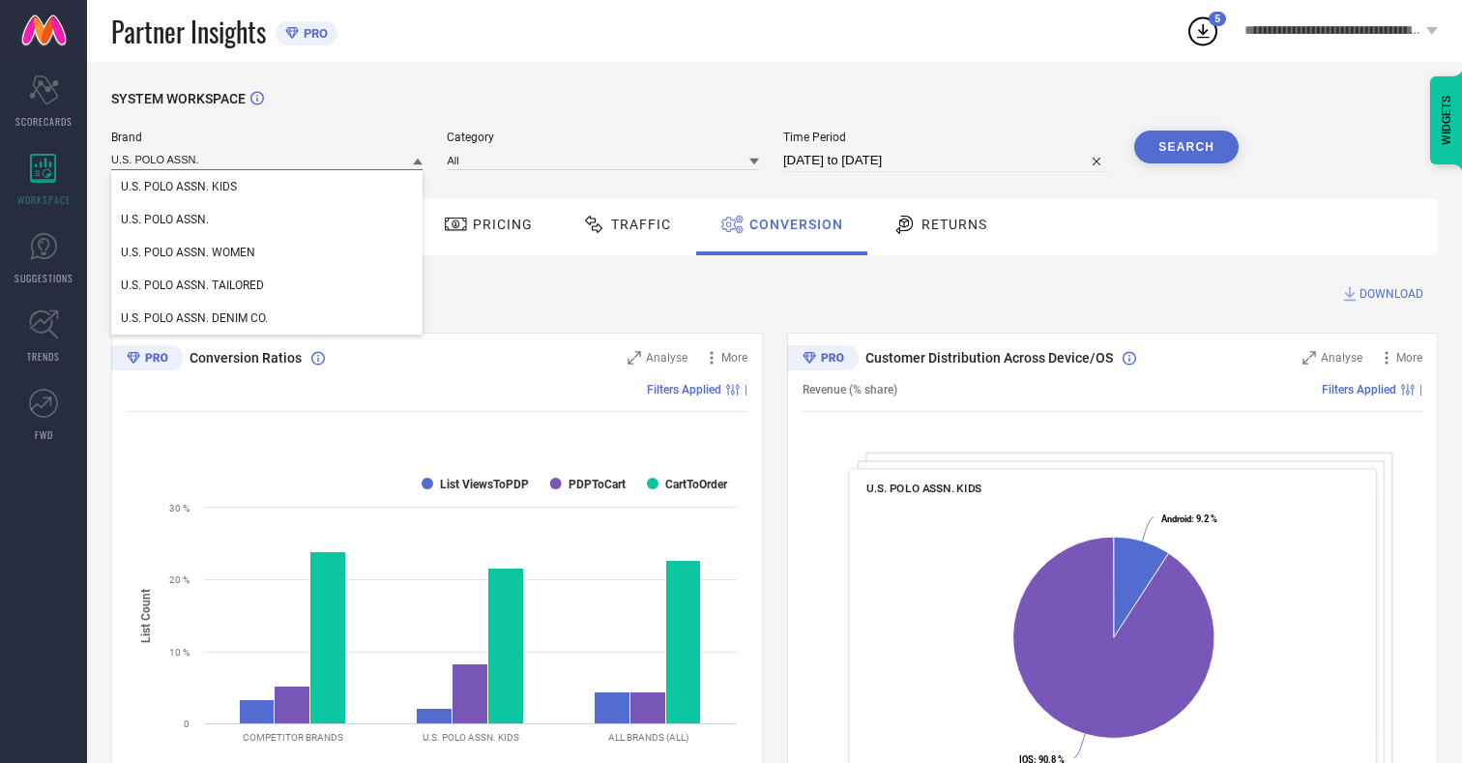
type input "U.S. POLO ASSN."
click at [164, 220] on span "U.S. POLO ASSN." at bounding box center [165, 220] width 88 height 14
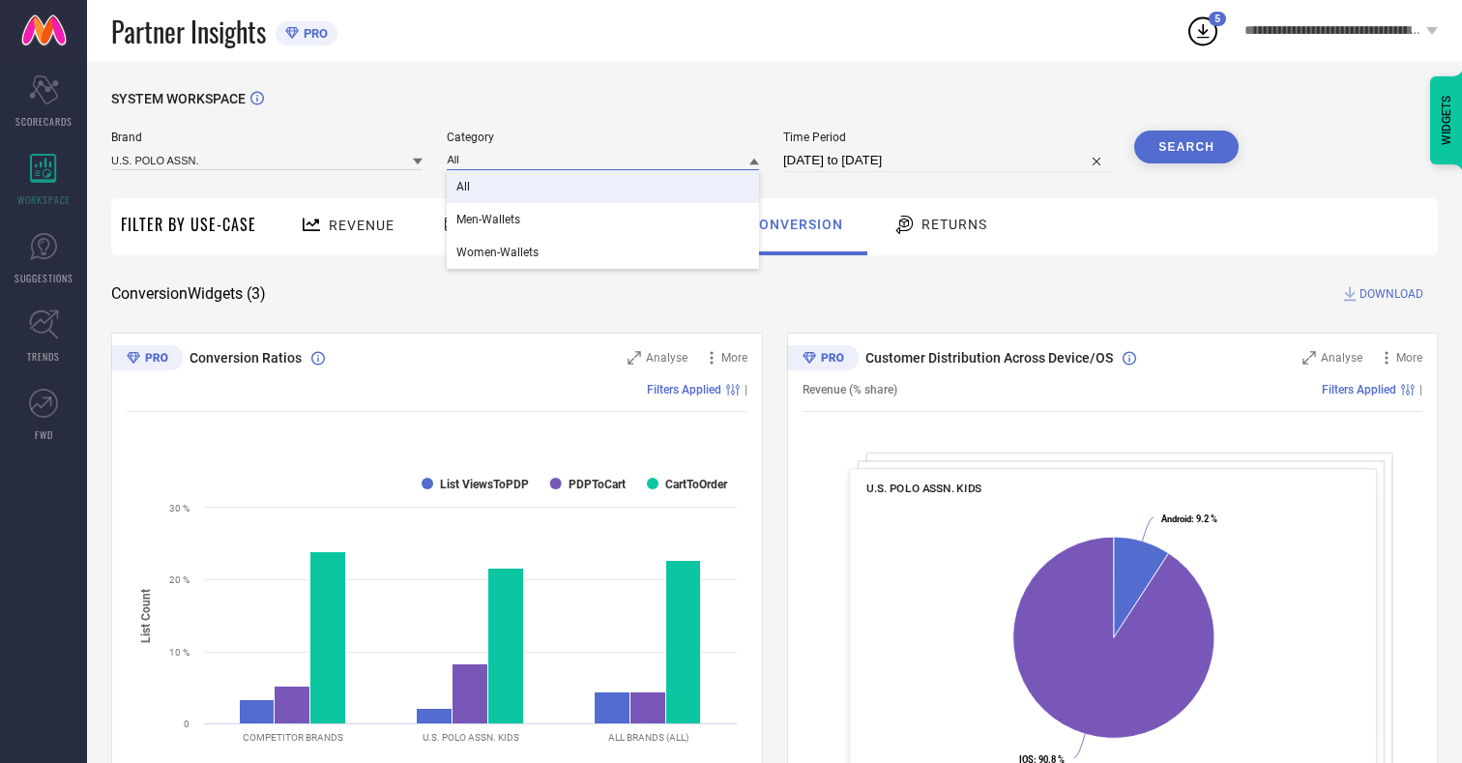
type input "All"
click at [465, 188] on span "All" at bounding box center [463, 187] width 14 height 14
click at [1186, 147] on button "Search" at bounding box center [1186, 147] width 104 height 33
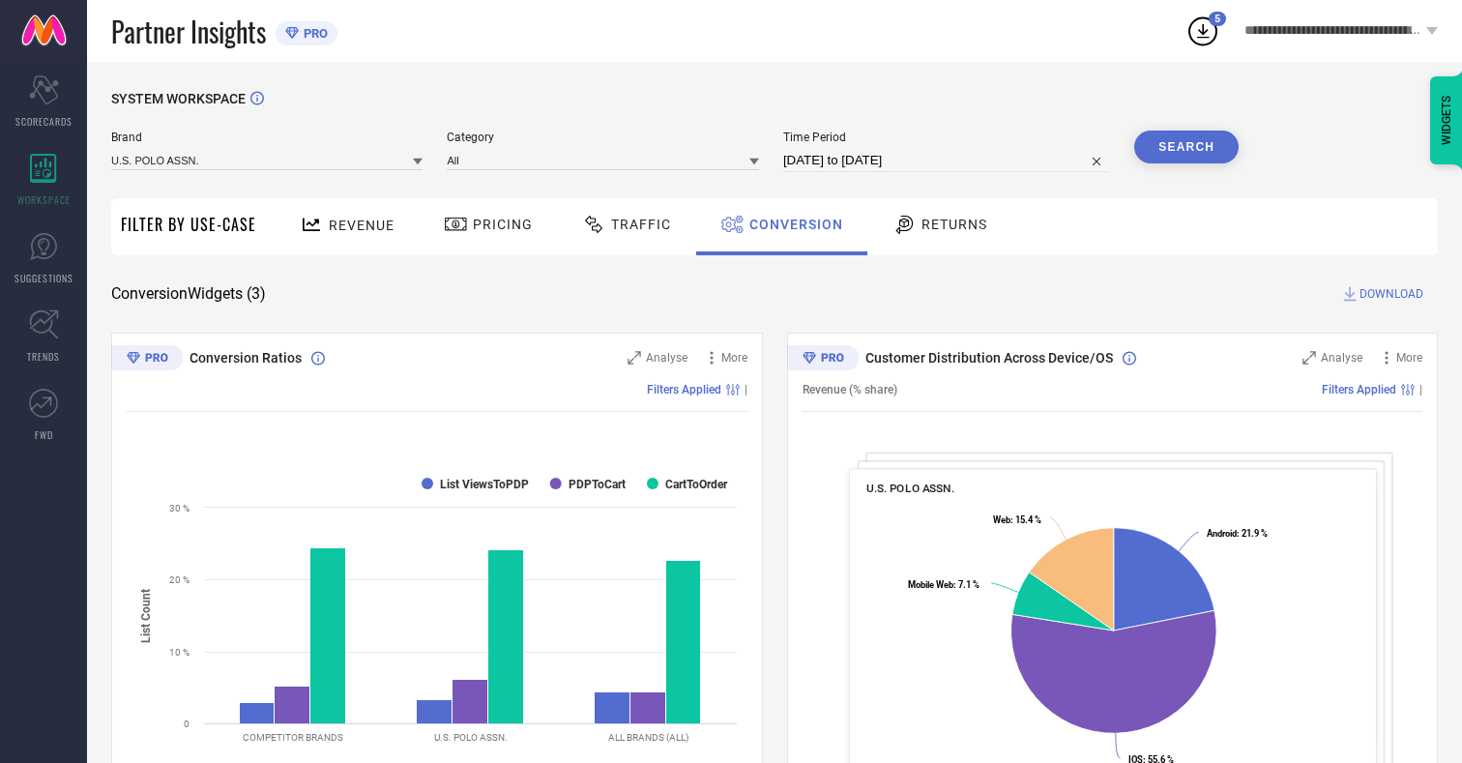
click at [1391, 294] on span "DOWNLOAD" at bounding box center [1391, 293] width 64 height 19
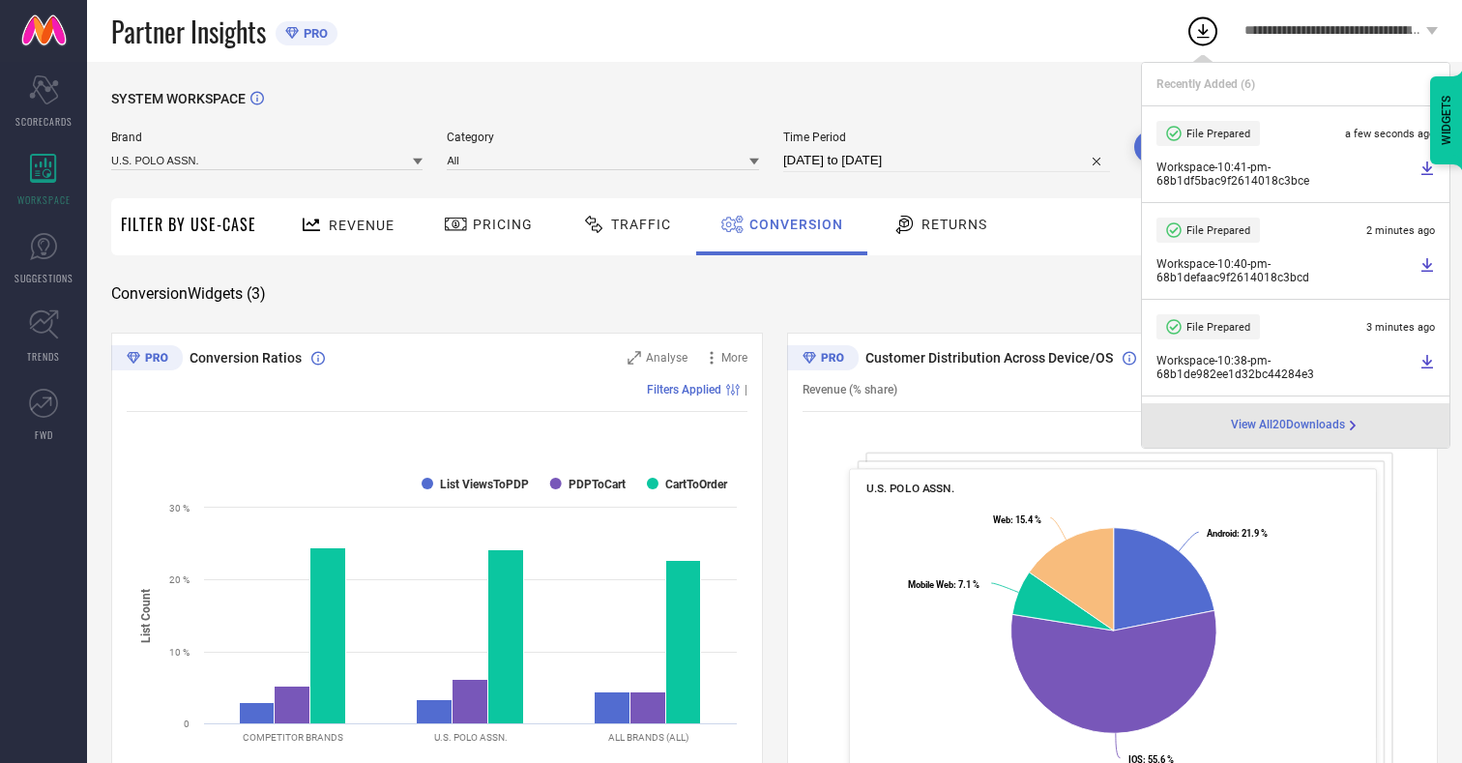
click at [791, 224] on span "Conversion" at bounding box center [796, 224] width 94 height 15
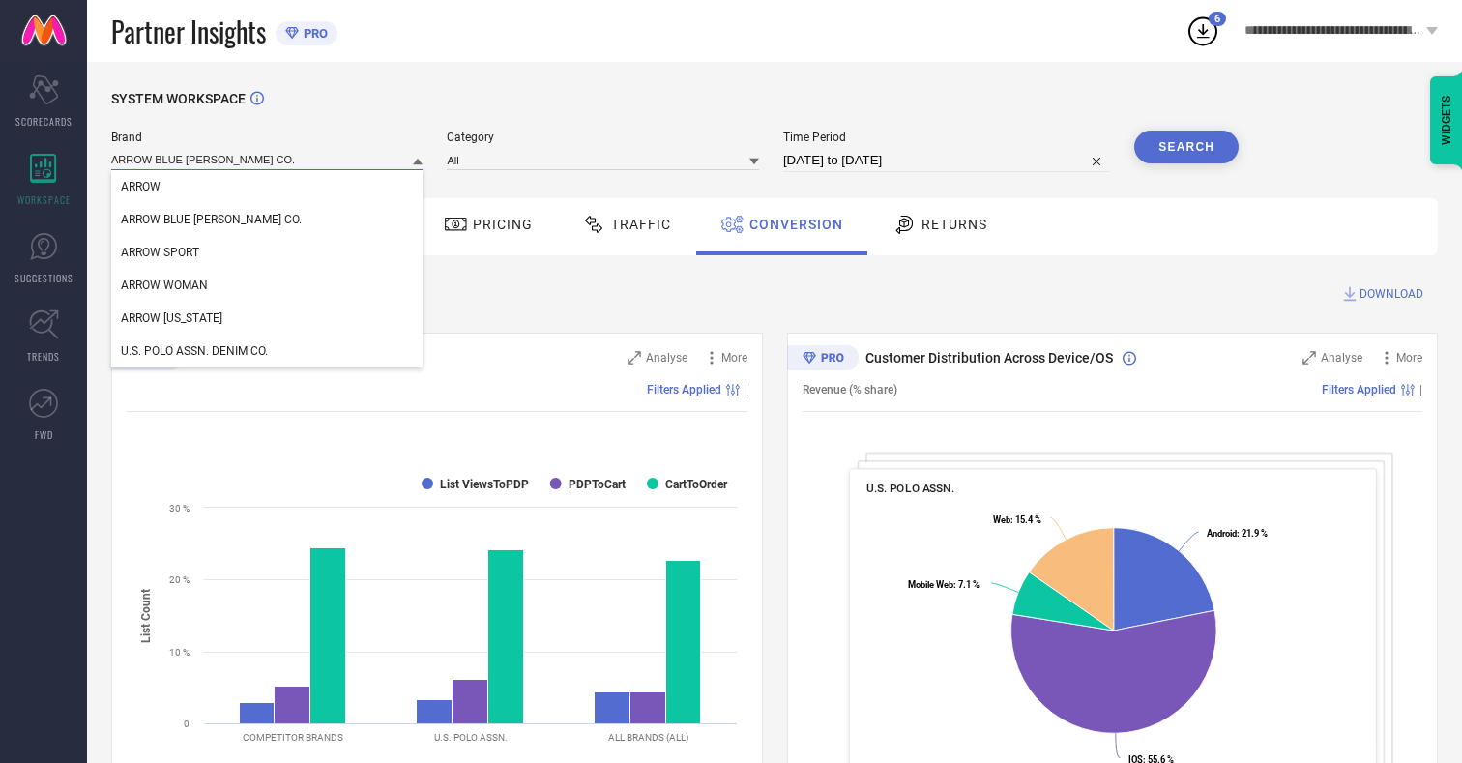
type input "ARROW BLUE [PERSON_NAME] CO."
click at [182, 220] on span "ARROW BLUE [PERSON_NAME] CO." at bounding box center [211, 220] width 181 height 14
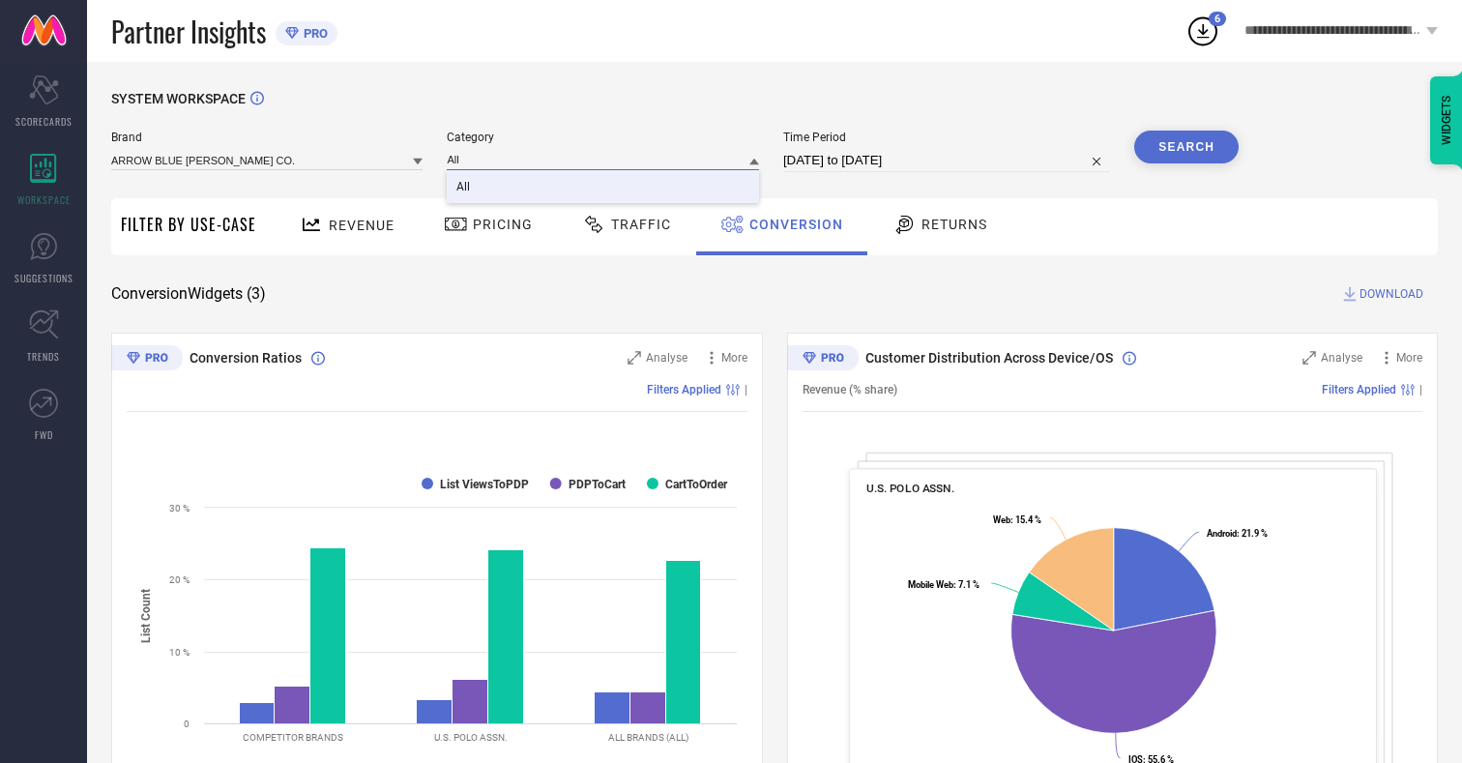
type input "All"
click at [465, 188] on span "All" at bounding box center [463, 187] width 14 height 14
click at [1186, 147] on button "Search" at bounding box center [1186, 147] width 104 height 33
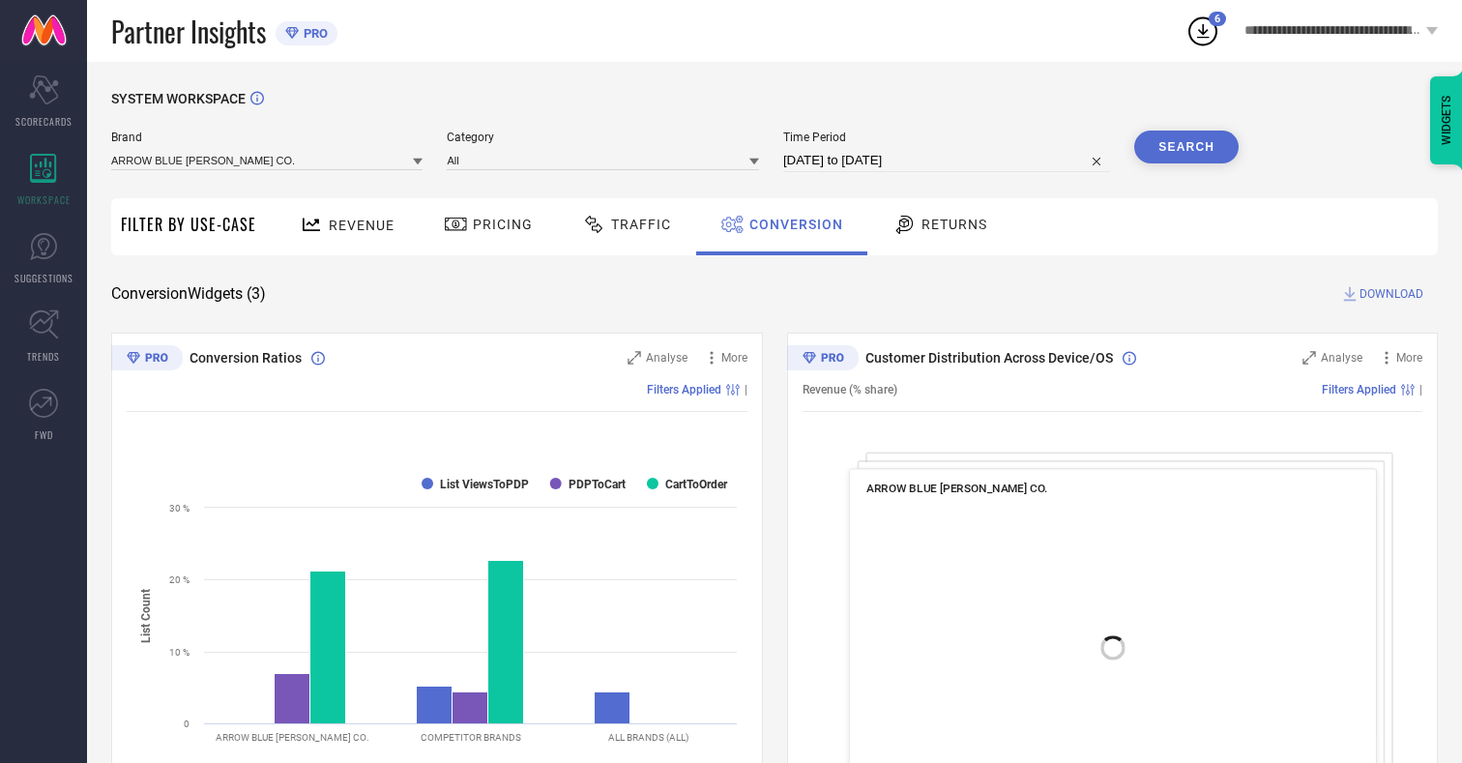
click at [1391, 294] on span "DOWNLOAD" at bounding box center [1391, 293] width 64 height 19
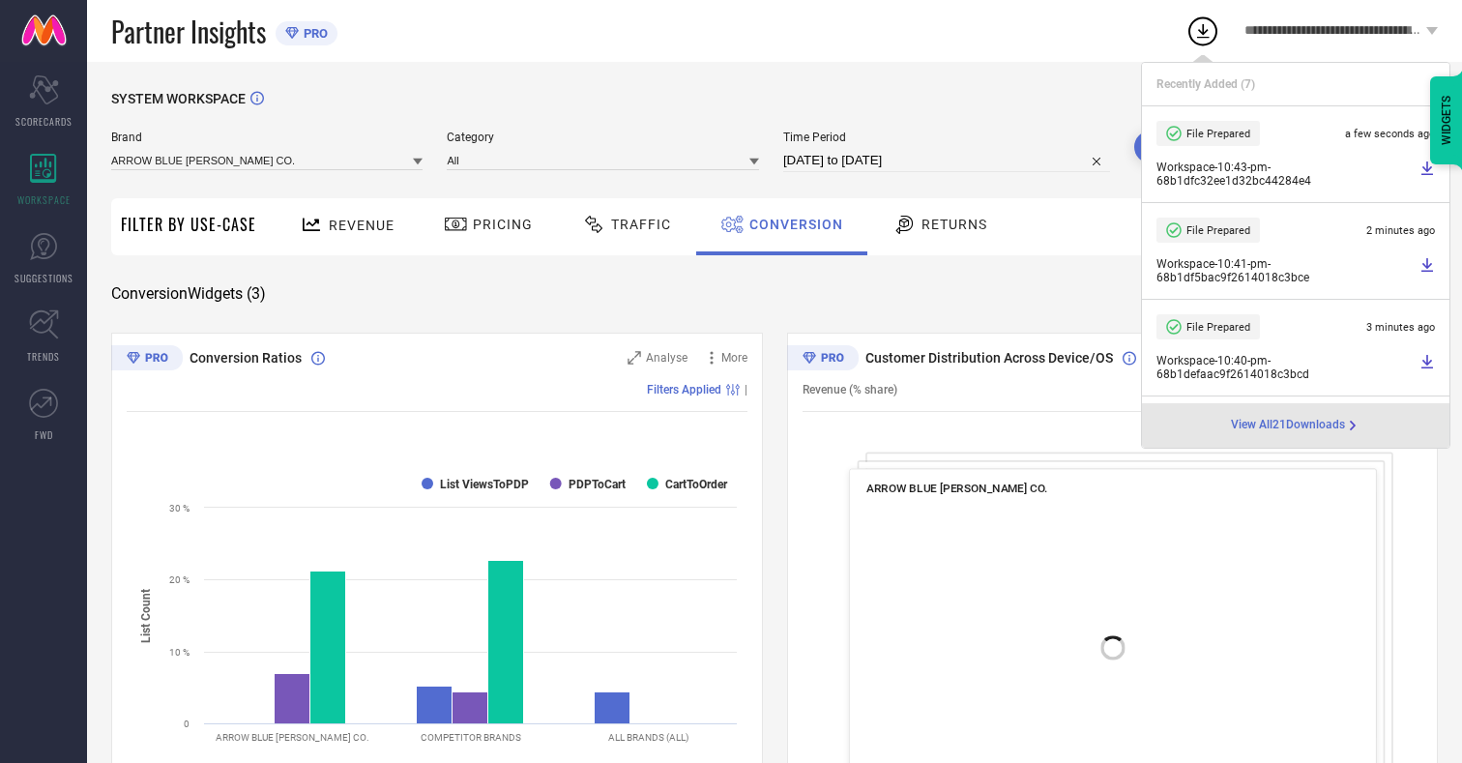
click at [791, 224] on span "Conversion" at bounding box center [796, 224] width 94 height 15
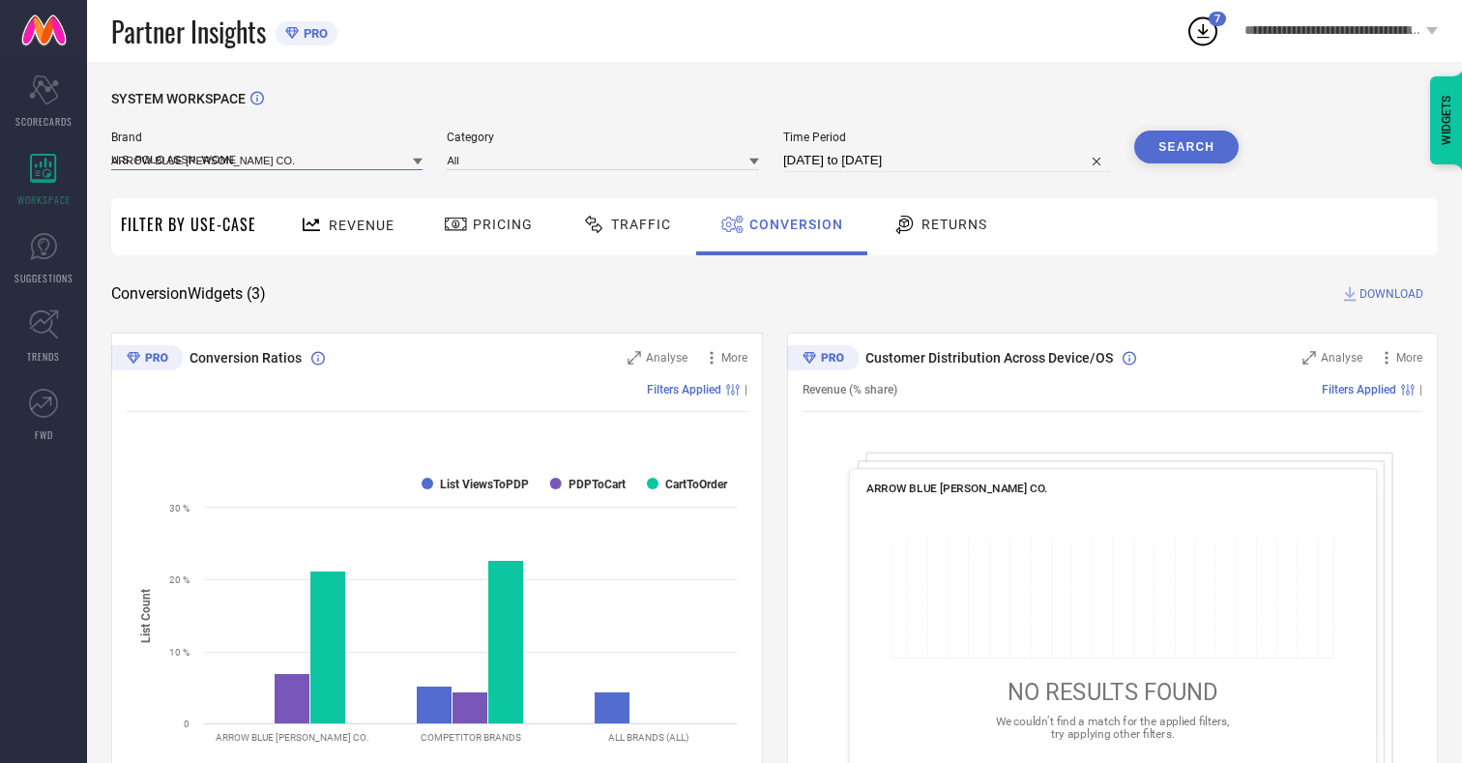
type input "U.S. POLO ASSN. WOMEN"
